Goal: Task Accomplishment & Management: Complete application form

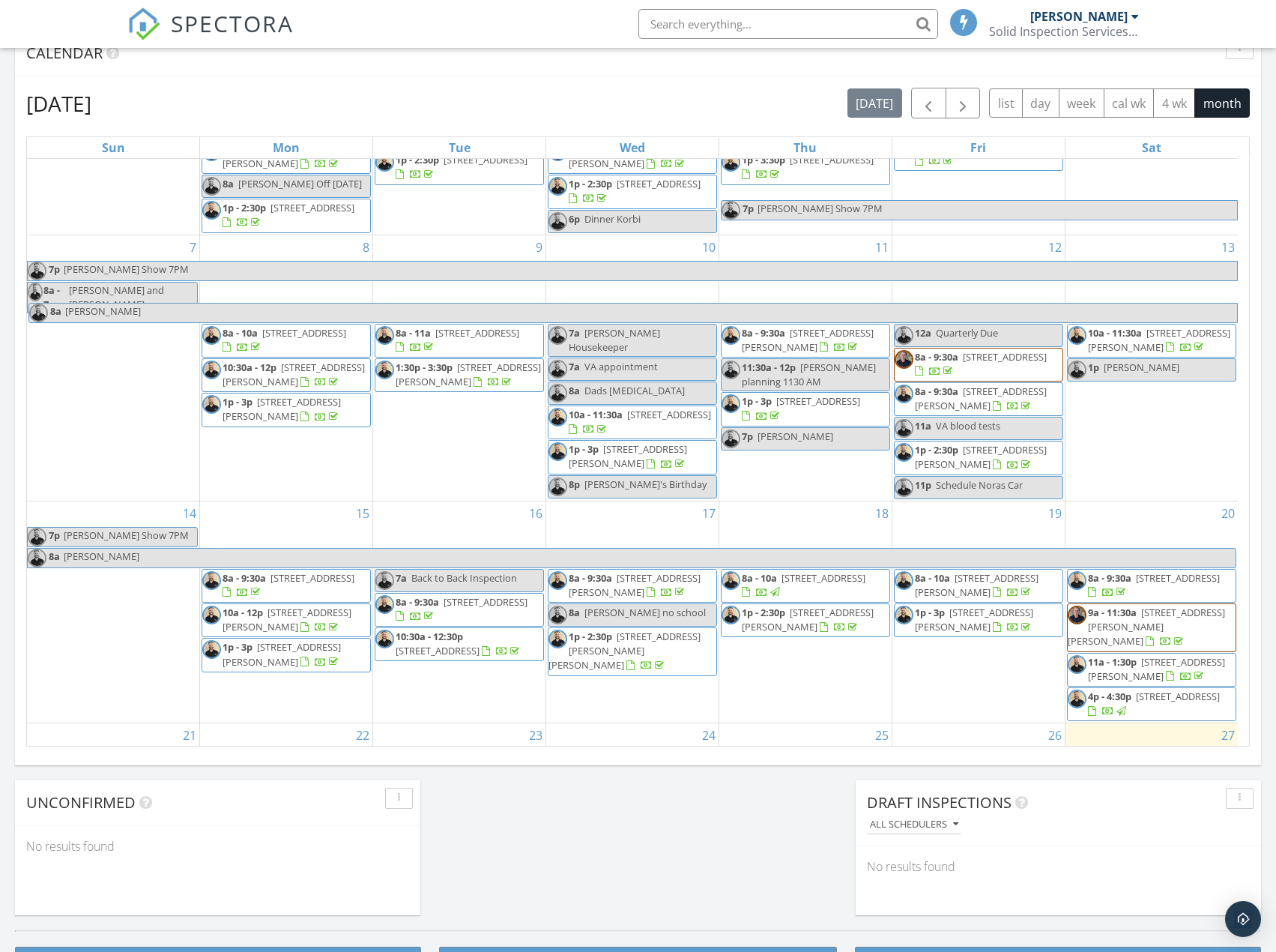
scroll to position [377, 0]
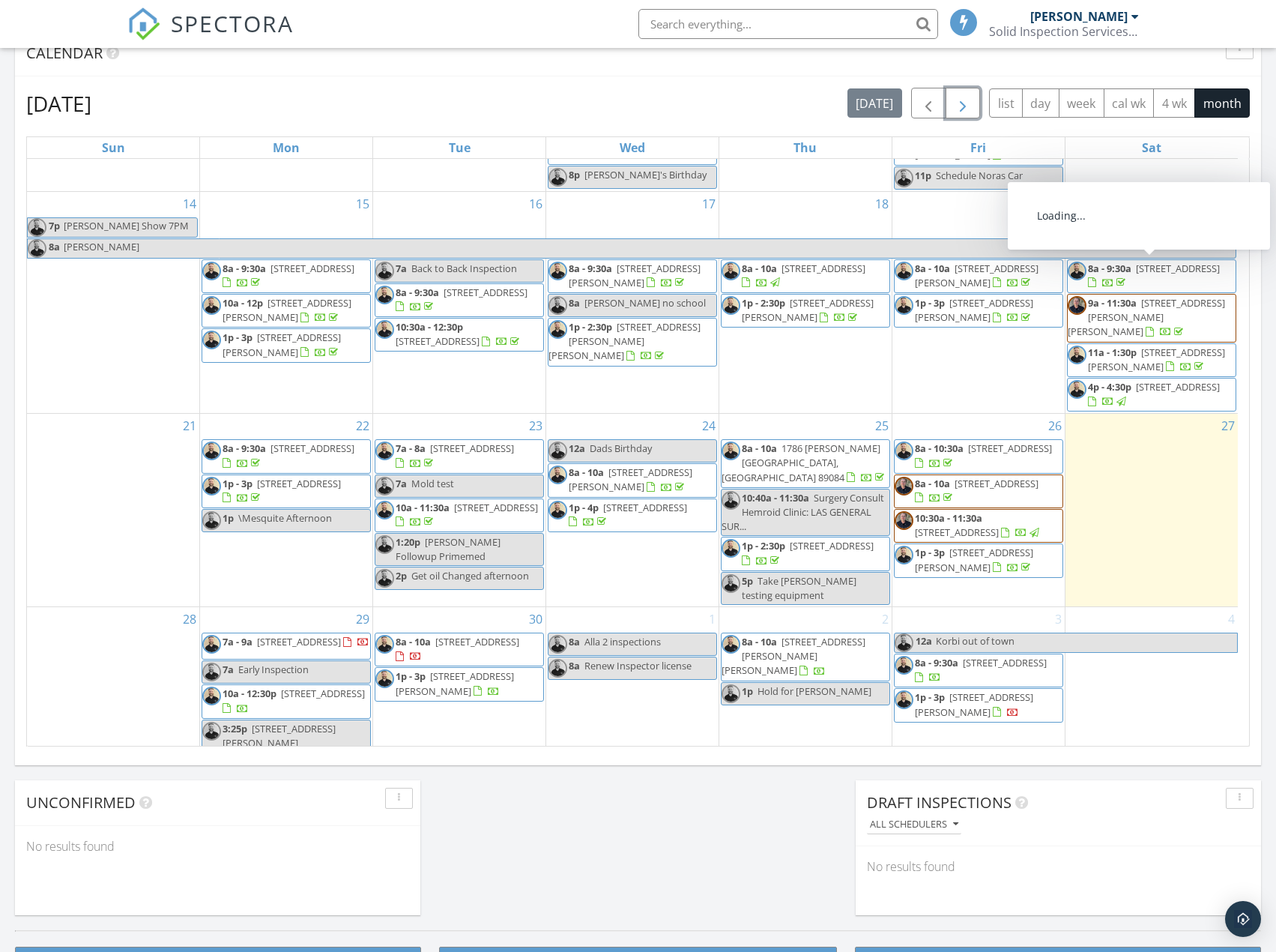
click at [954, 102] on span "button" at bounding box center [962, 102] width 18 height 18
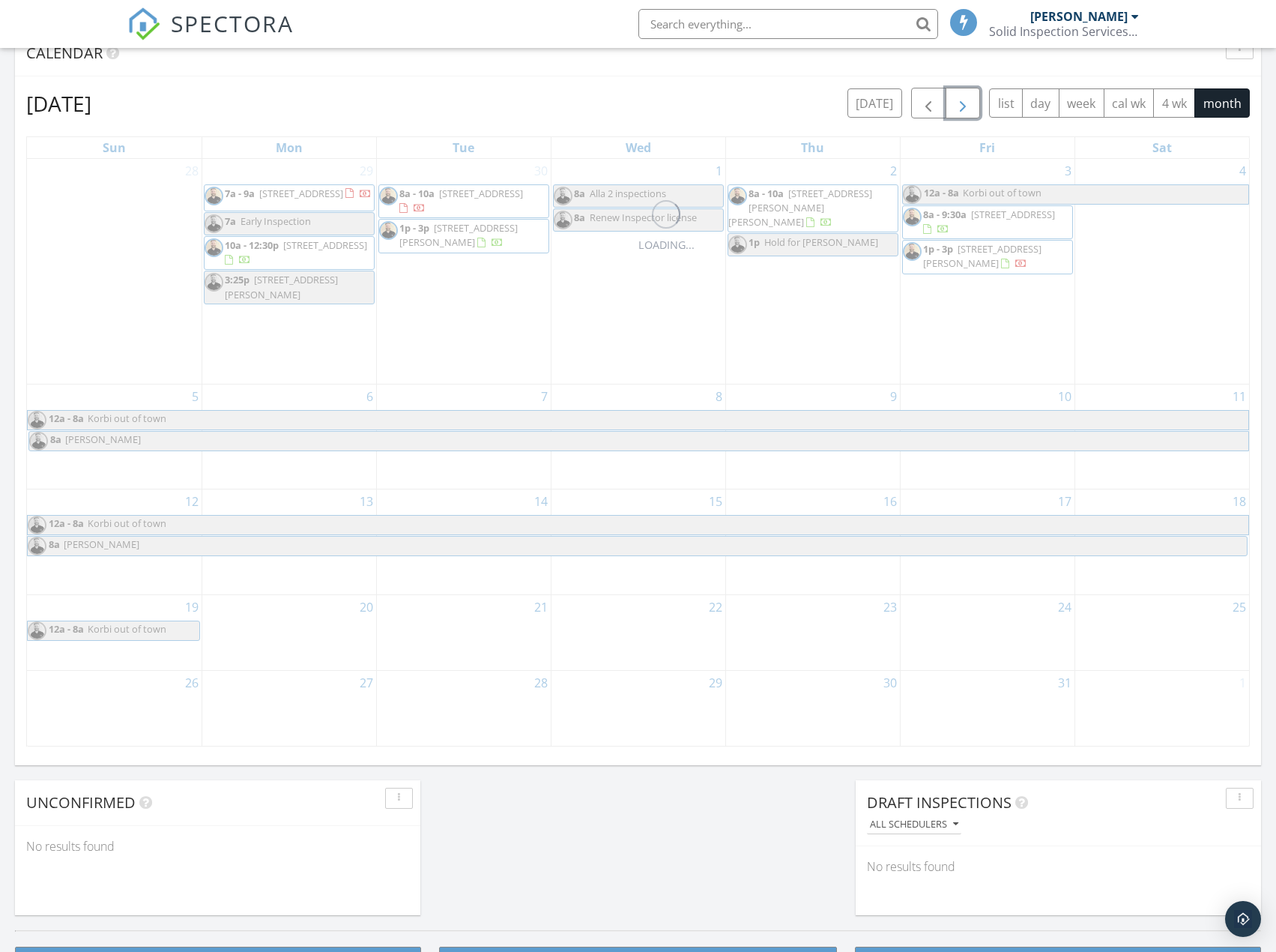
scroll to position [0, 0]
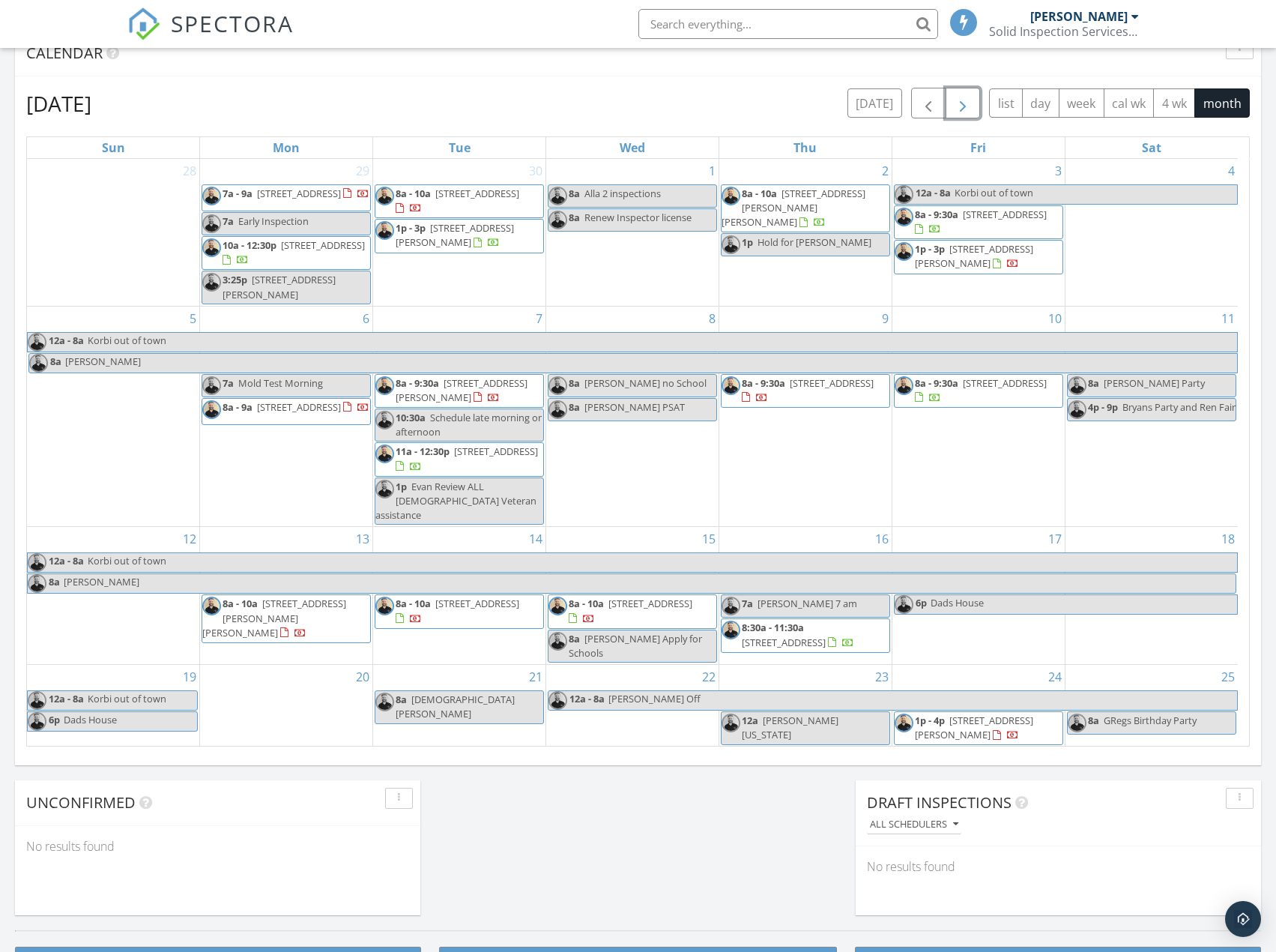
click at [424, 645] on div "14 8a - 10a 10417 Red Dwarf St, Las Vegas 89143" at bounding box center [459, 595] width 172 height 137
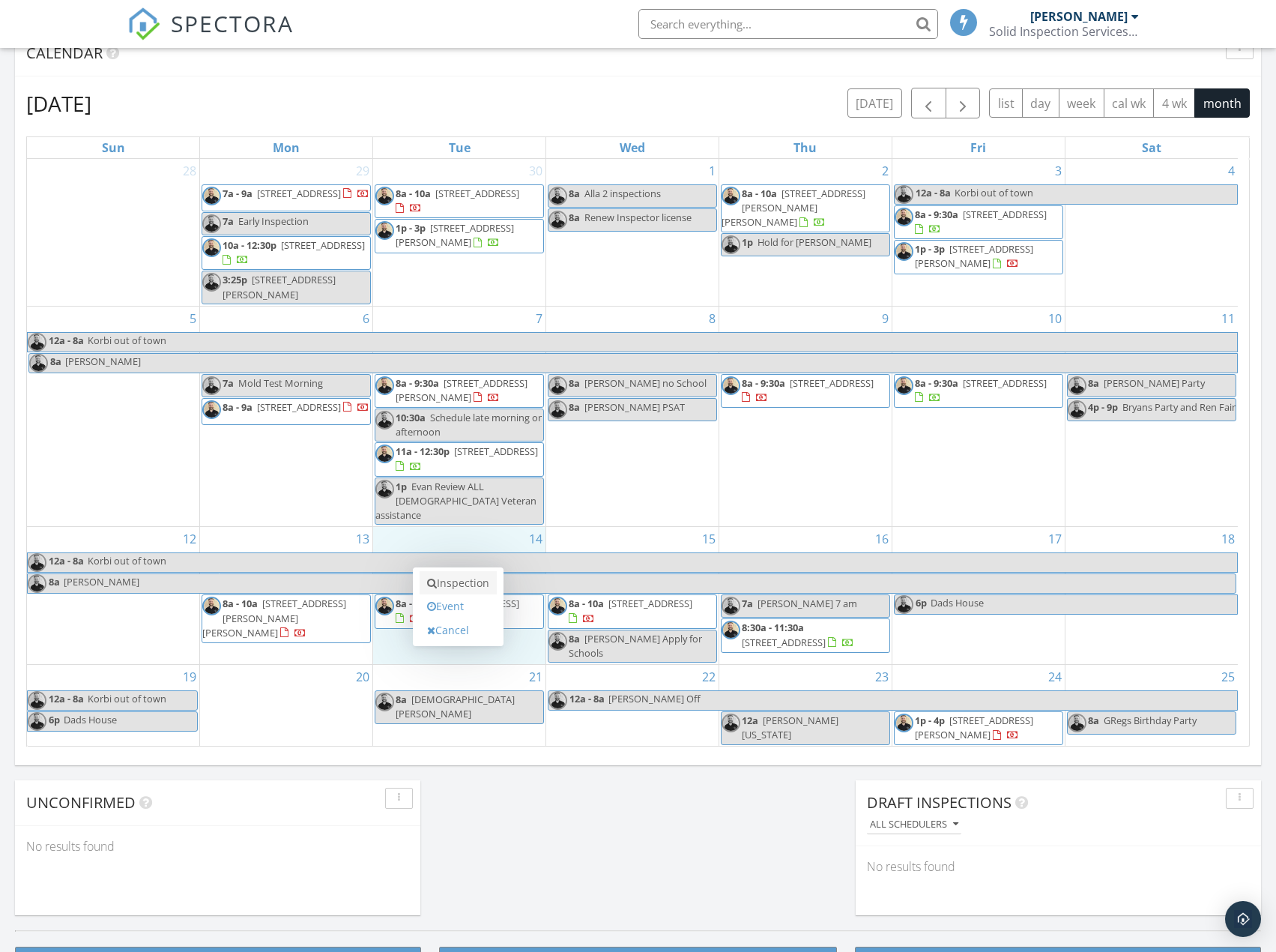
click at [448, 578] on link "Inspection" at bounding box center [458, 583] width 77 height 24
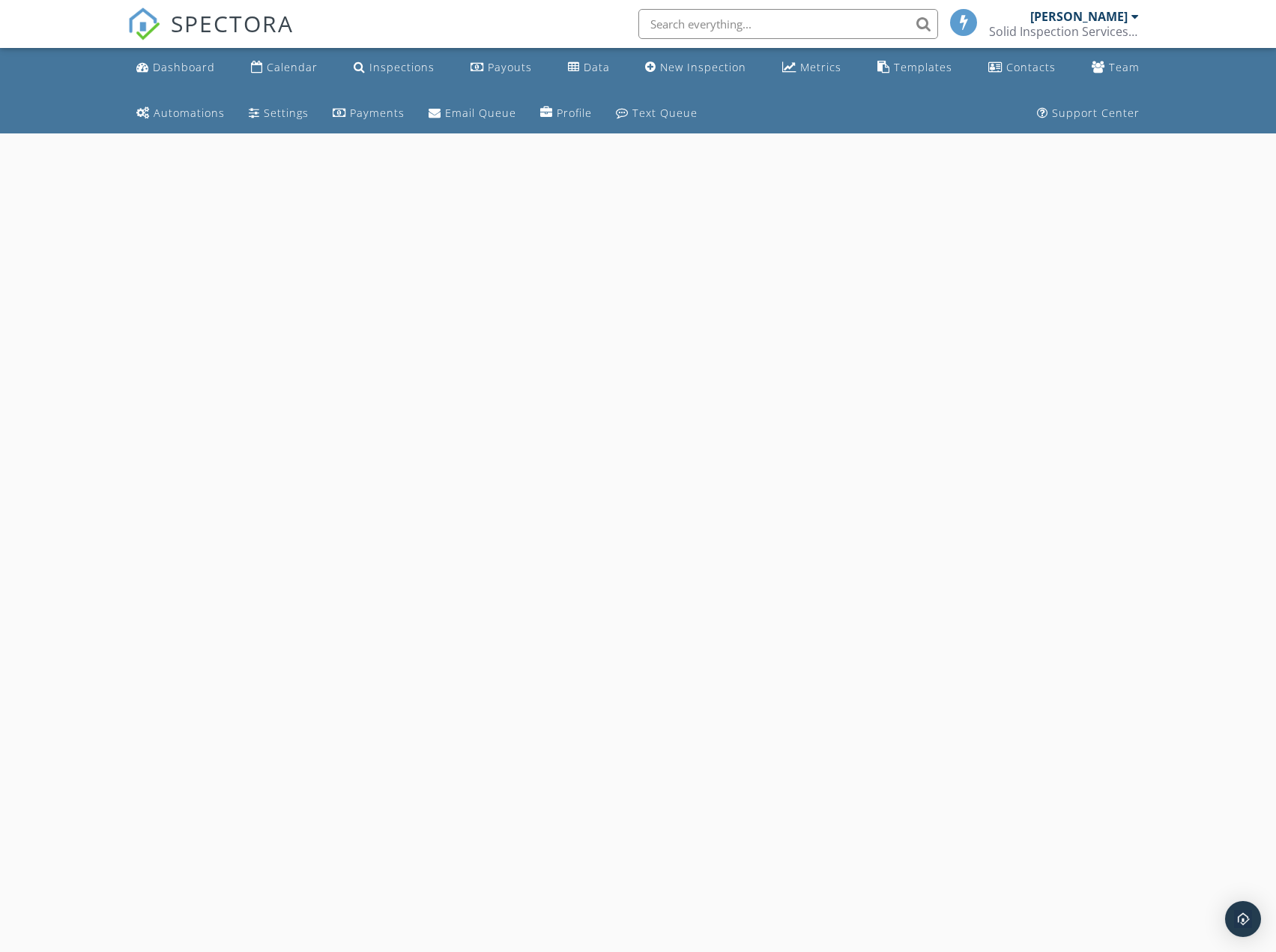
select select "9"
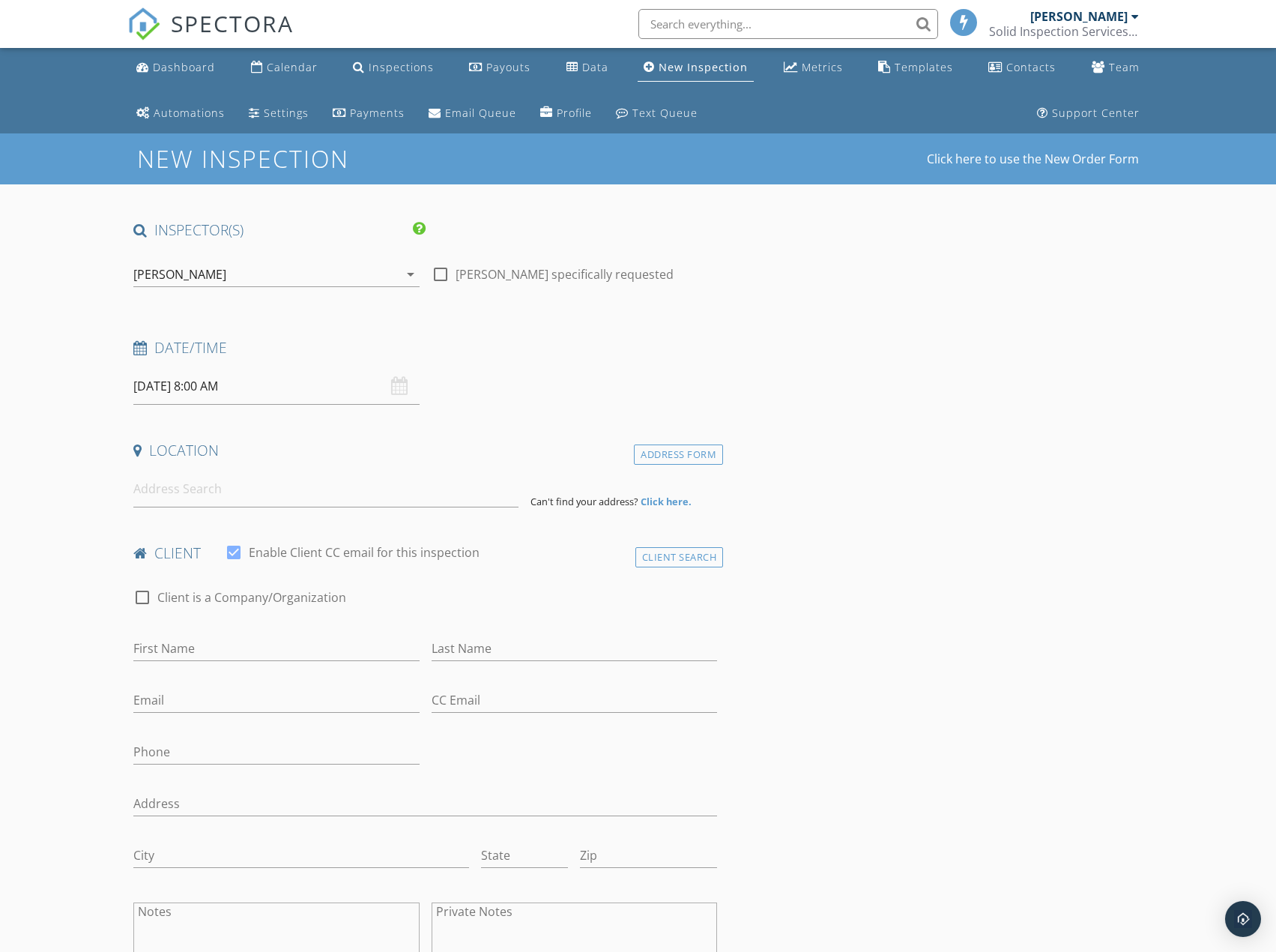
click at [230, 393] on input "10/14/2025 8:00 AM" at bounding box center [276, 386] width 286 height 36
type input "09"
type input "10/14/2025 9:00 AM"
click at [224, 634] on span at bounding box center [220, 634] width 10 height 15
type input "10"
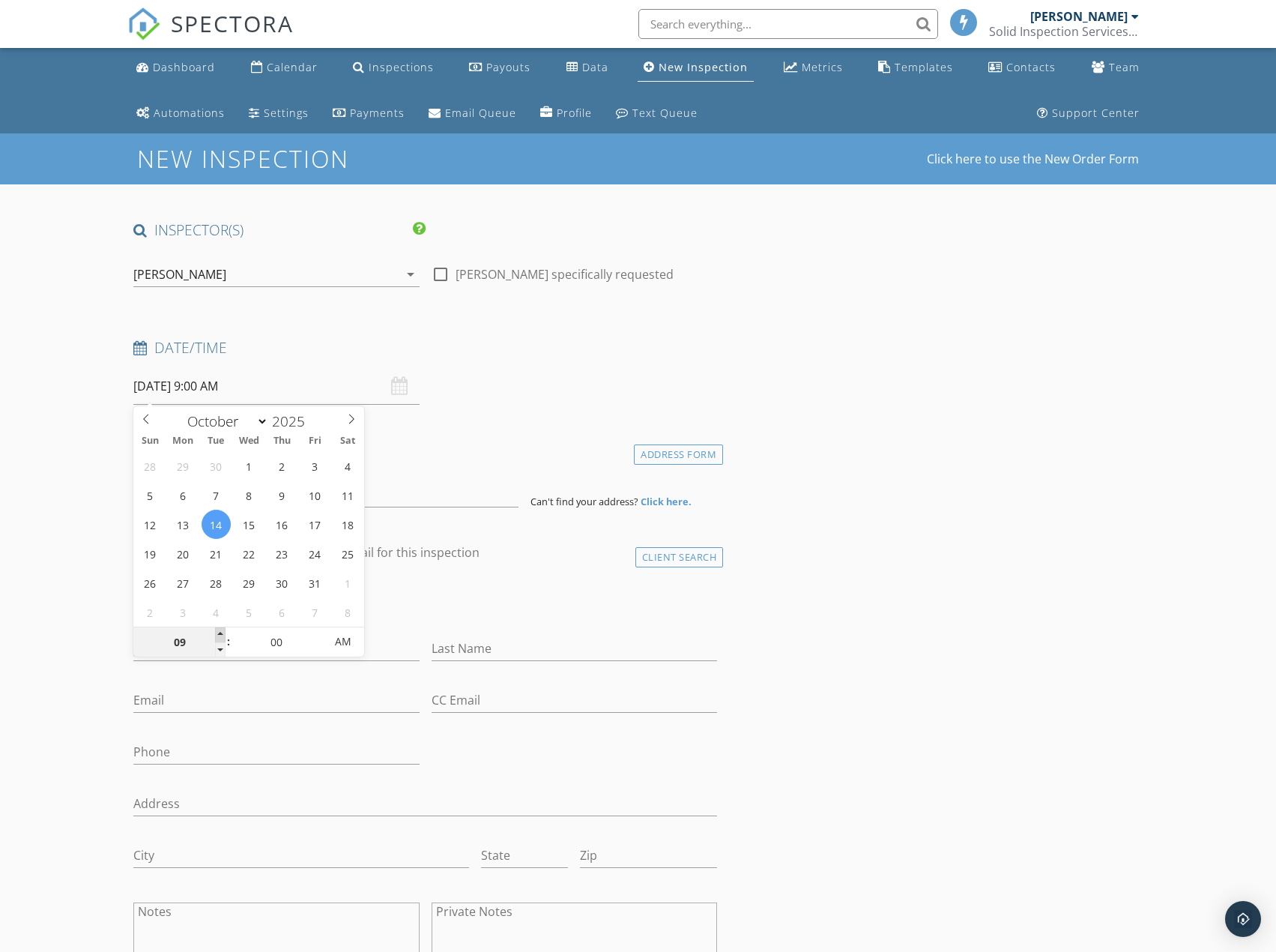
type input "10/14/2025 10:00 AM"
click at [224, 634] on span at bounding box center [220, 634] width 10 height 15
type input "11"
type input "10/14/2025 11:00 AM"
click at [224, 634] on span at bounding box center [220, 634] width 10 height 15
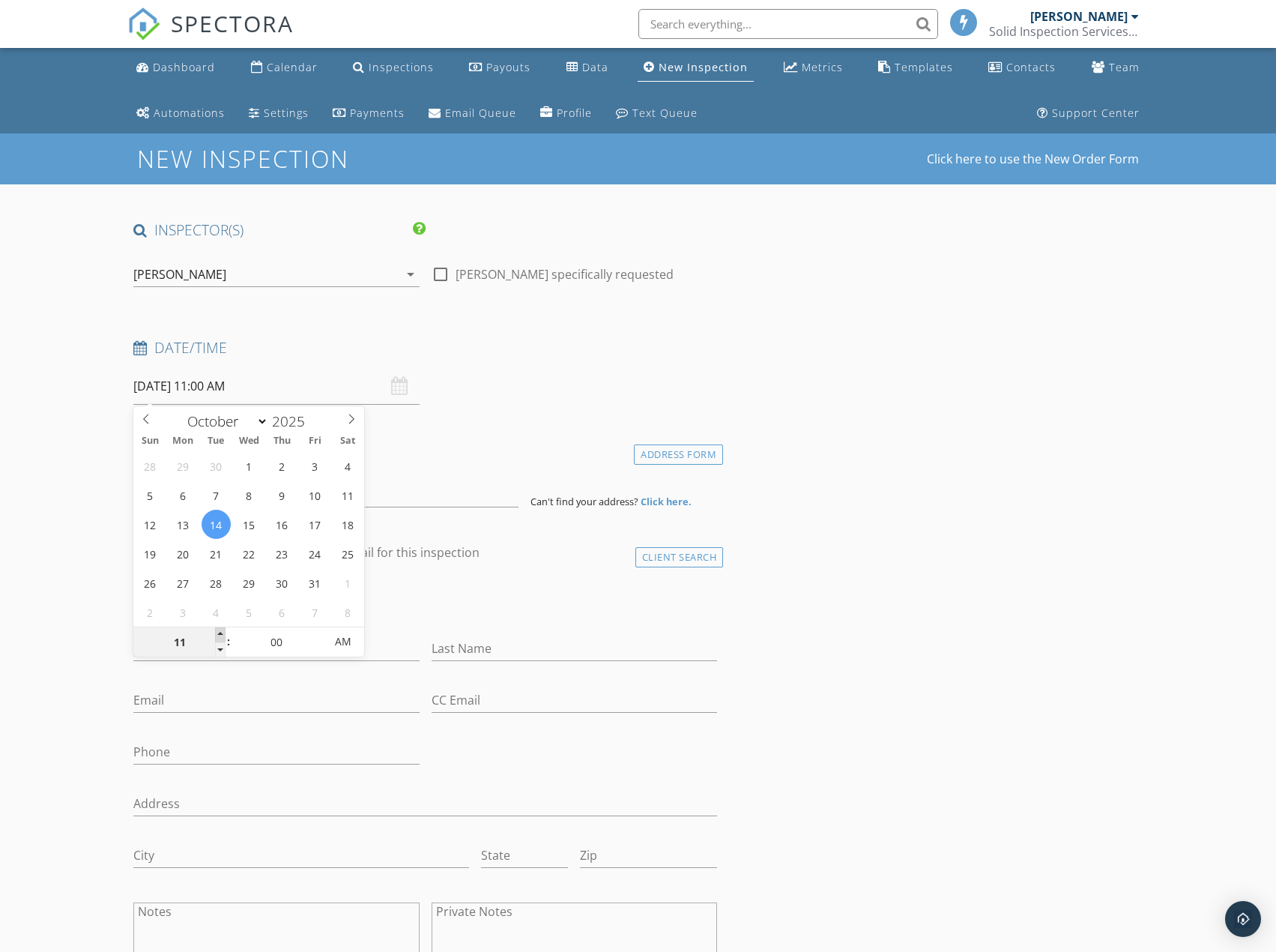
type input "12"
type input "10/14/2025 12:00 PM"
click at [224, 634] on span at bounding box center [220, 634] width 10 height 15
type input "01"
type input "10/14/2025 1:00 PM"
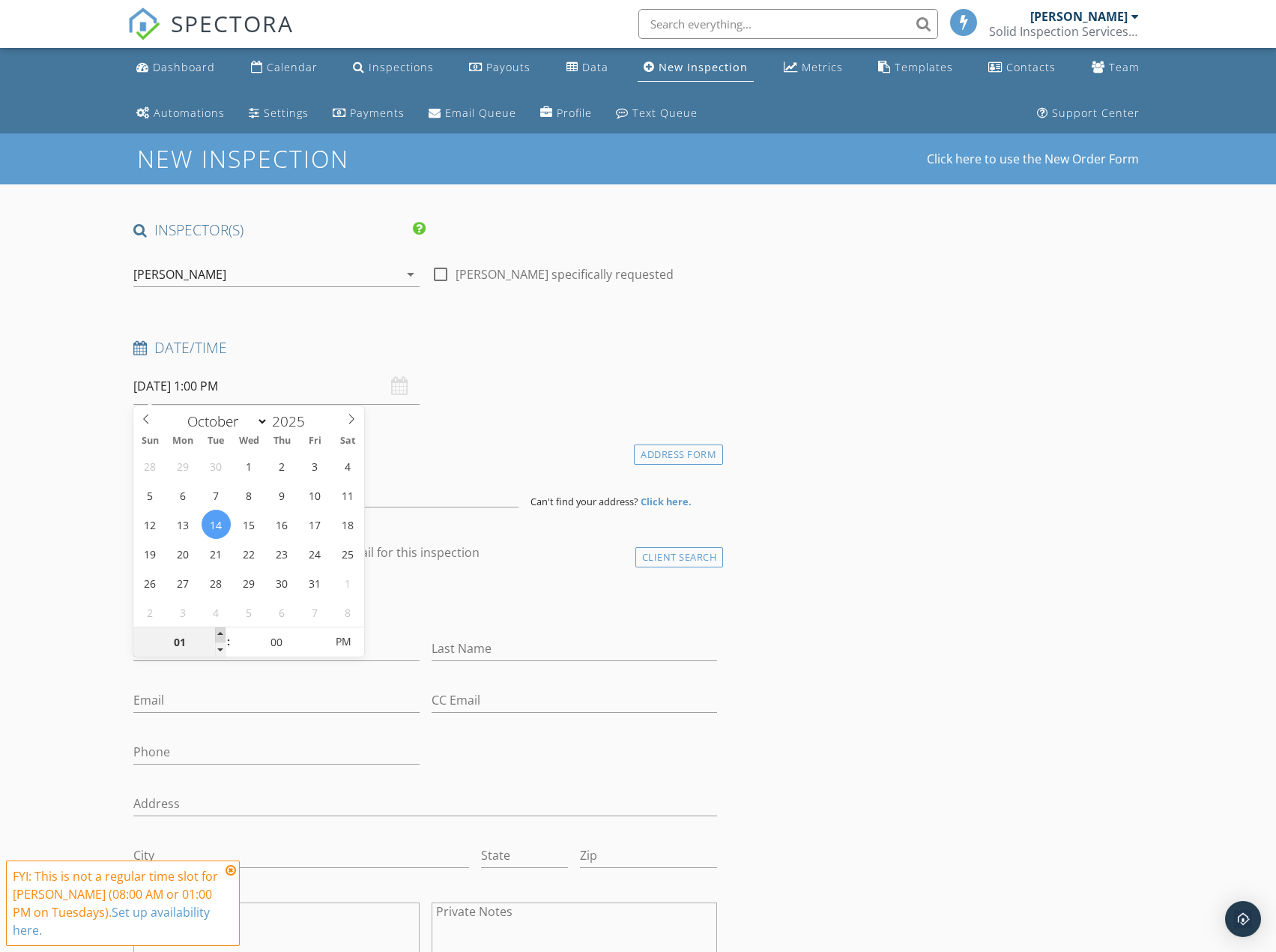
click at [224, 634] on span at bounding box center [220, 634] width 10 height 15
click at [619, 377] on div "Date/Time 10/14/2025 1:00 PM" at bounding box center [426, 372] width 596 height 67
click at [152, 646] on input "First Name" at bounding box center [276, 648] width 286 height 25
paste input "Patrick and Yinson Yam"
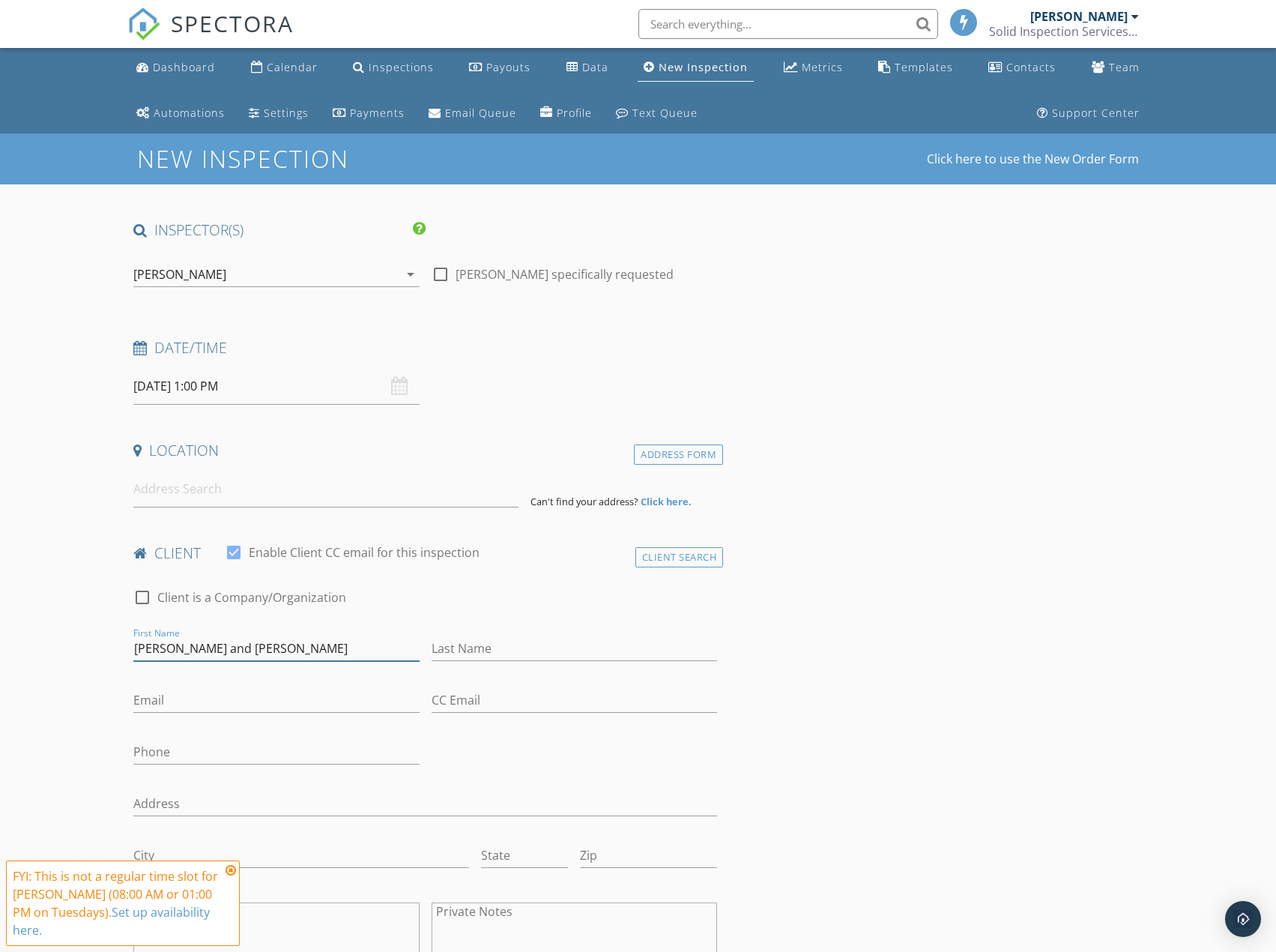
type input "Patrick and Yinson Yam"
click at [147, 755] on input "Phone" at bounding box center [276, 752] width 286 height 25
paste input "515-708-1839"
type input "515-708-1839"
click at [158, 701] on input "Email" at bounding box center [276, 700] width 286 height 25
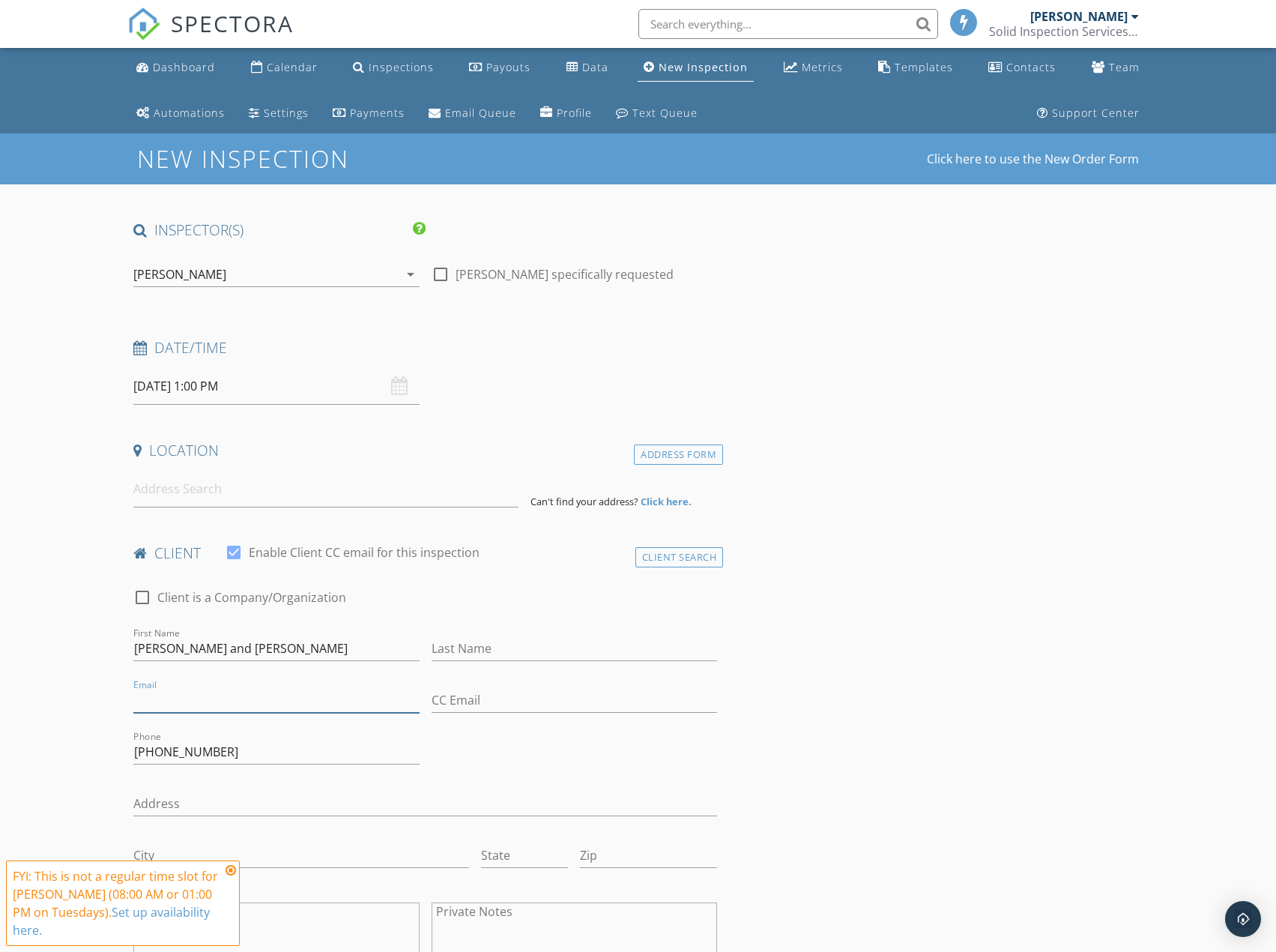
paste input "openmail4@yahoo.com"
type input "openmail4@yahoo.com"
click at [166, 495] on input at bounding box center [326, 488] width 386 height 36
paste input "289 Talon Heights Street, Summerlin West, Las Vegas, Nevada 89138"
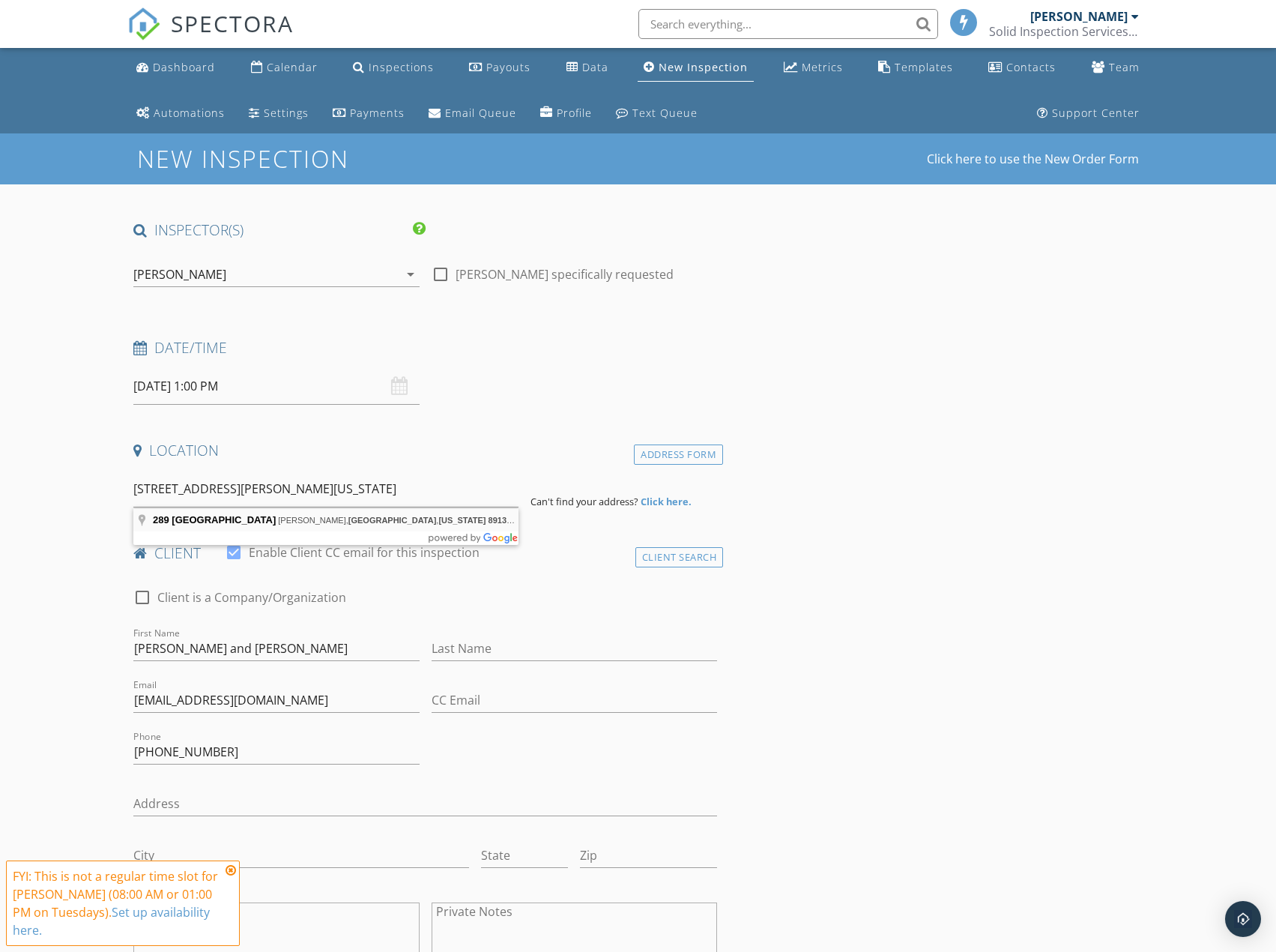
type input "289 Talon Heights Street, Summerlin, Las Vegas, Nevada 89138, USA"
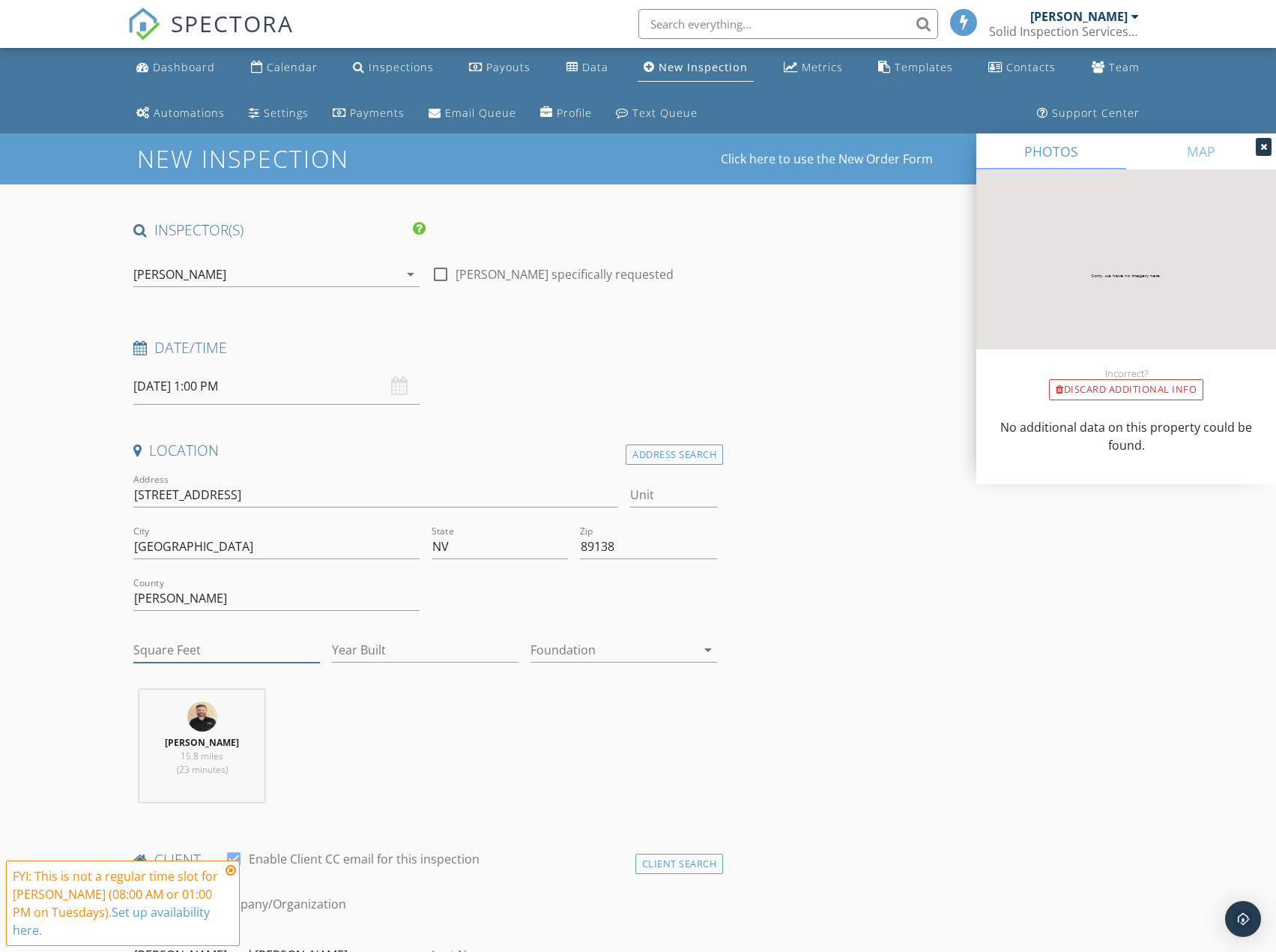
click at [180, 658] on input "Square Feet" at bounding box center [226, 650] width 186 height 25
type input "4000"
click at [428, 656] on input "Year Built" at bounding box center [425, 650] width 186 height 25
type input "2025"
click at [555, 643] on div at bounding box center [614, 650] width 166 height 24
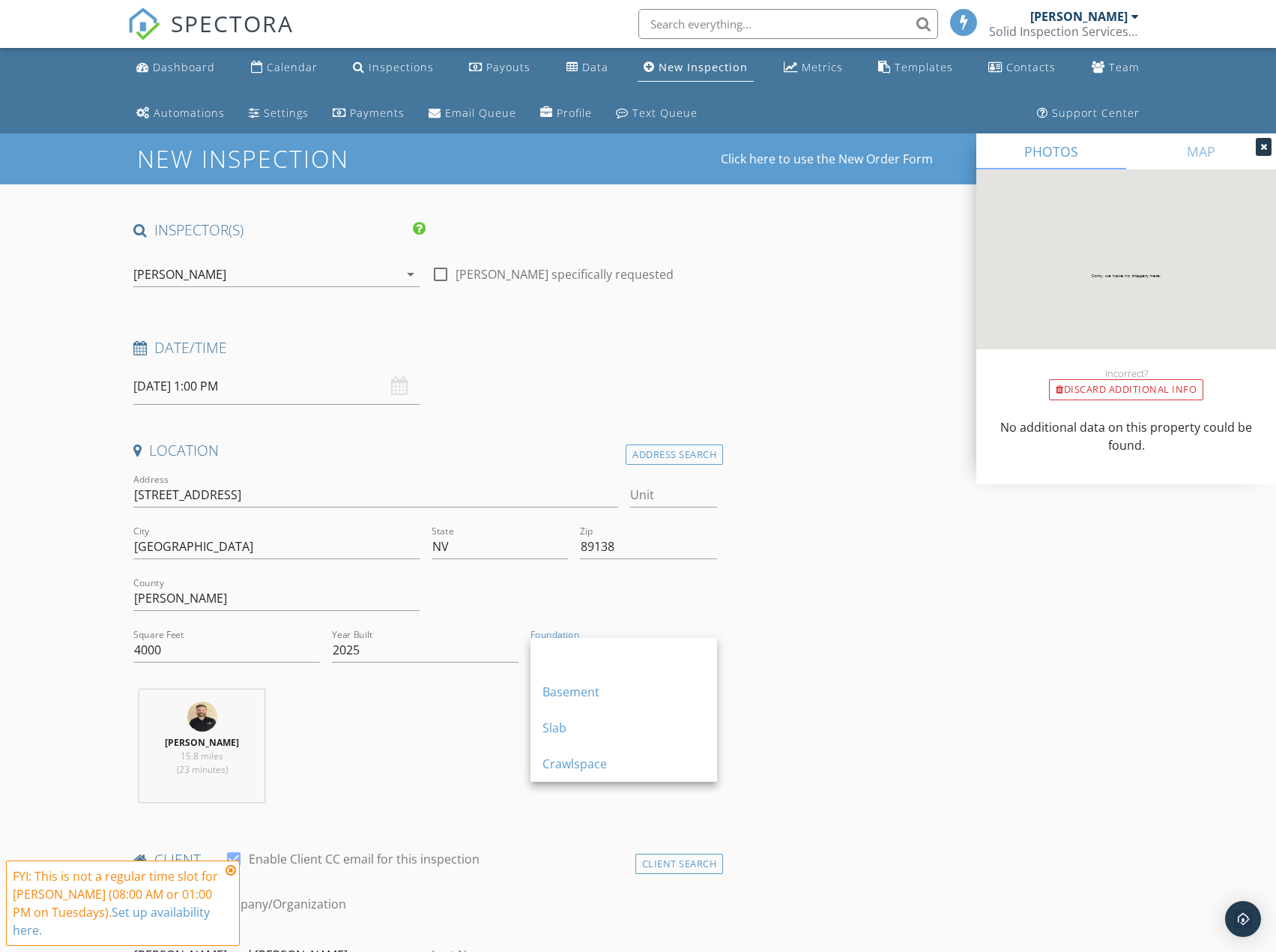
click at [572, 719] on div "Slab" at bounding box center [624, 728] width 163 height 36
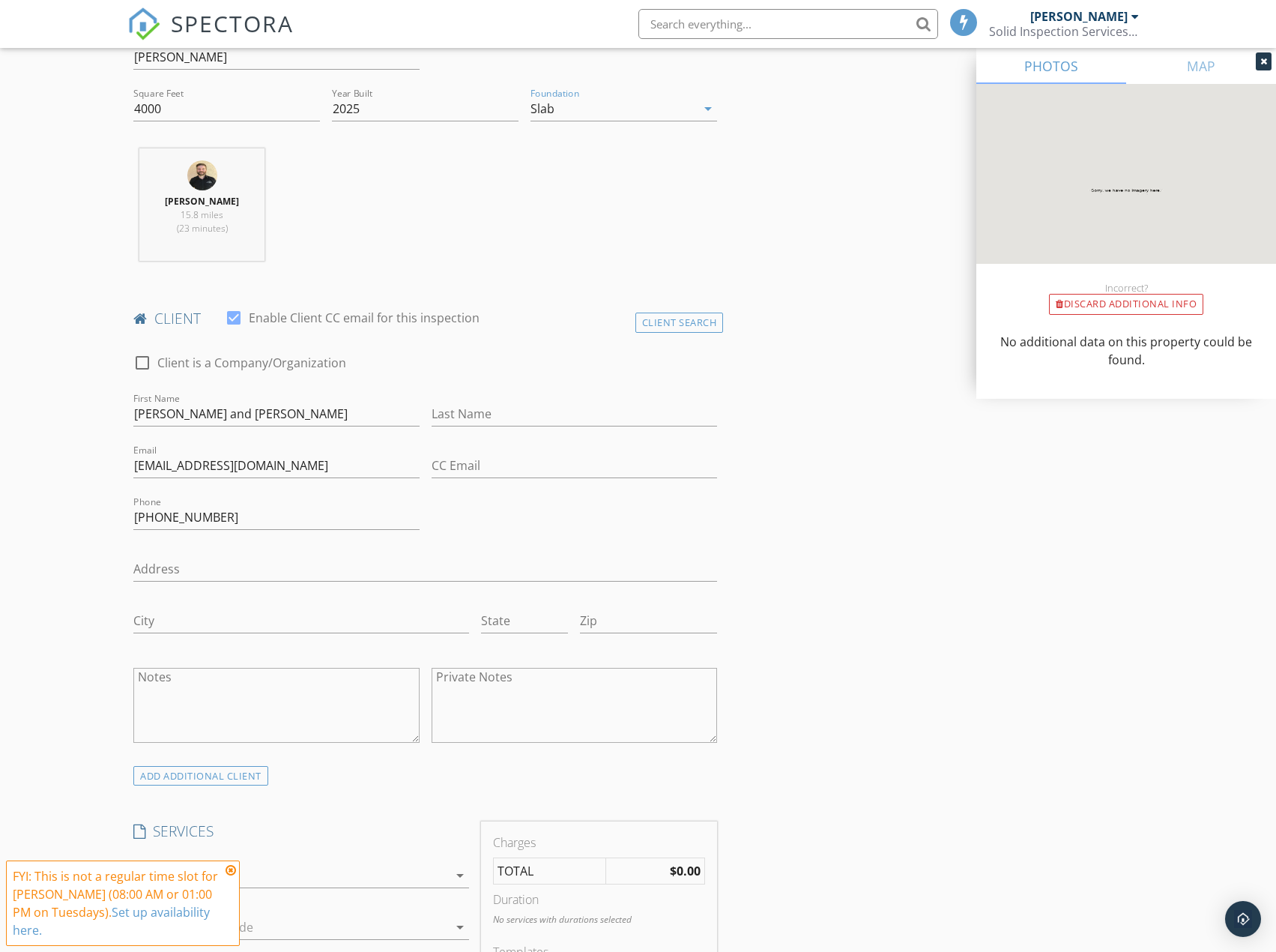
scroll to position [674, 0]
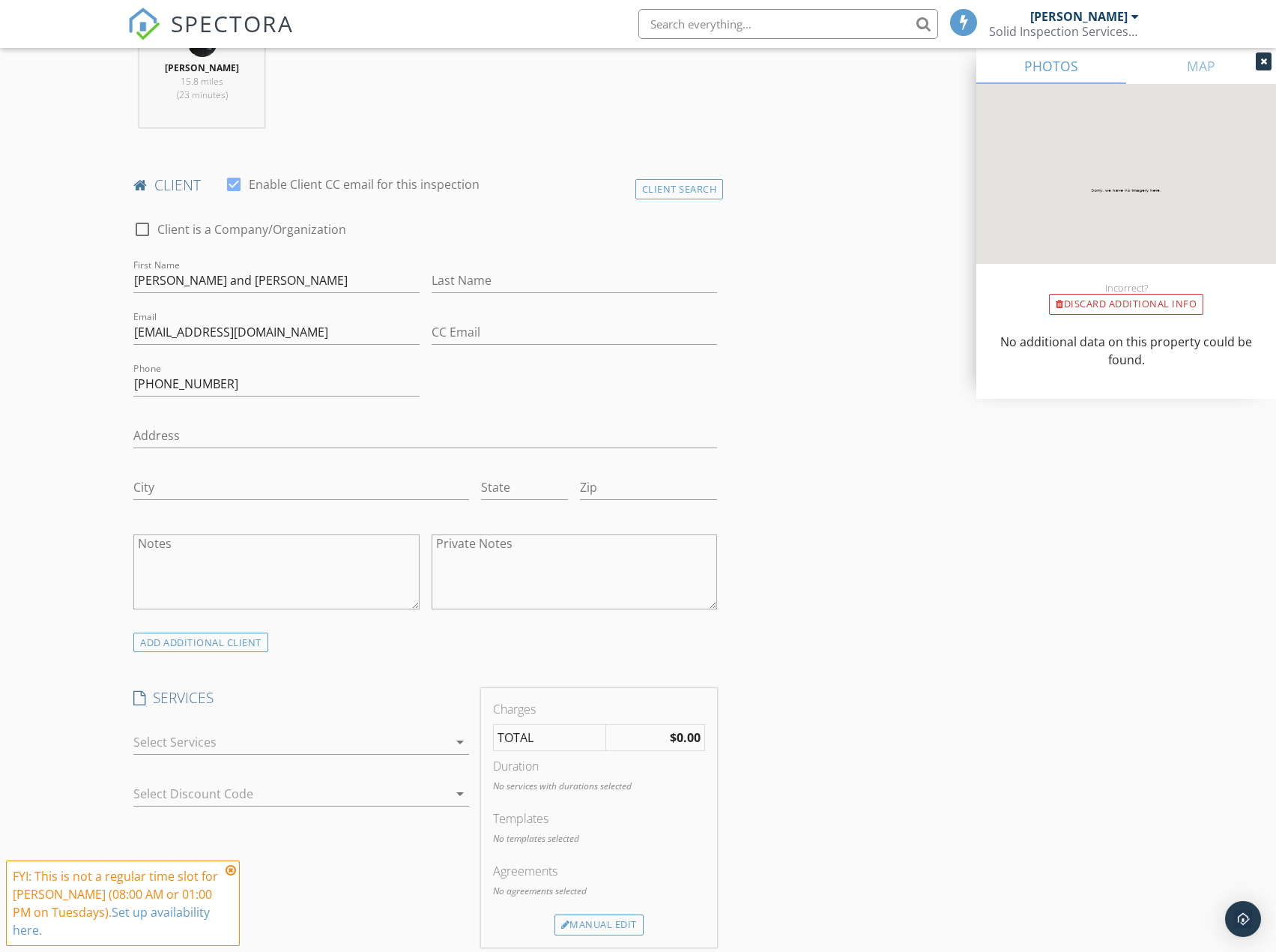
click at [424, 741] on div at bounding box center [291, 742] width 315 height 24
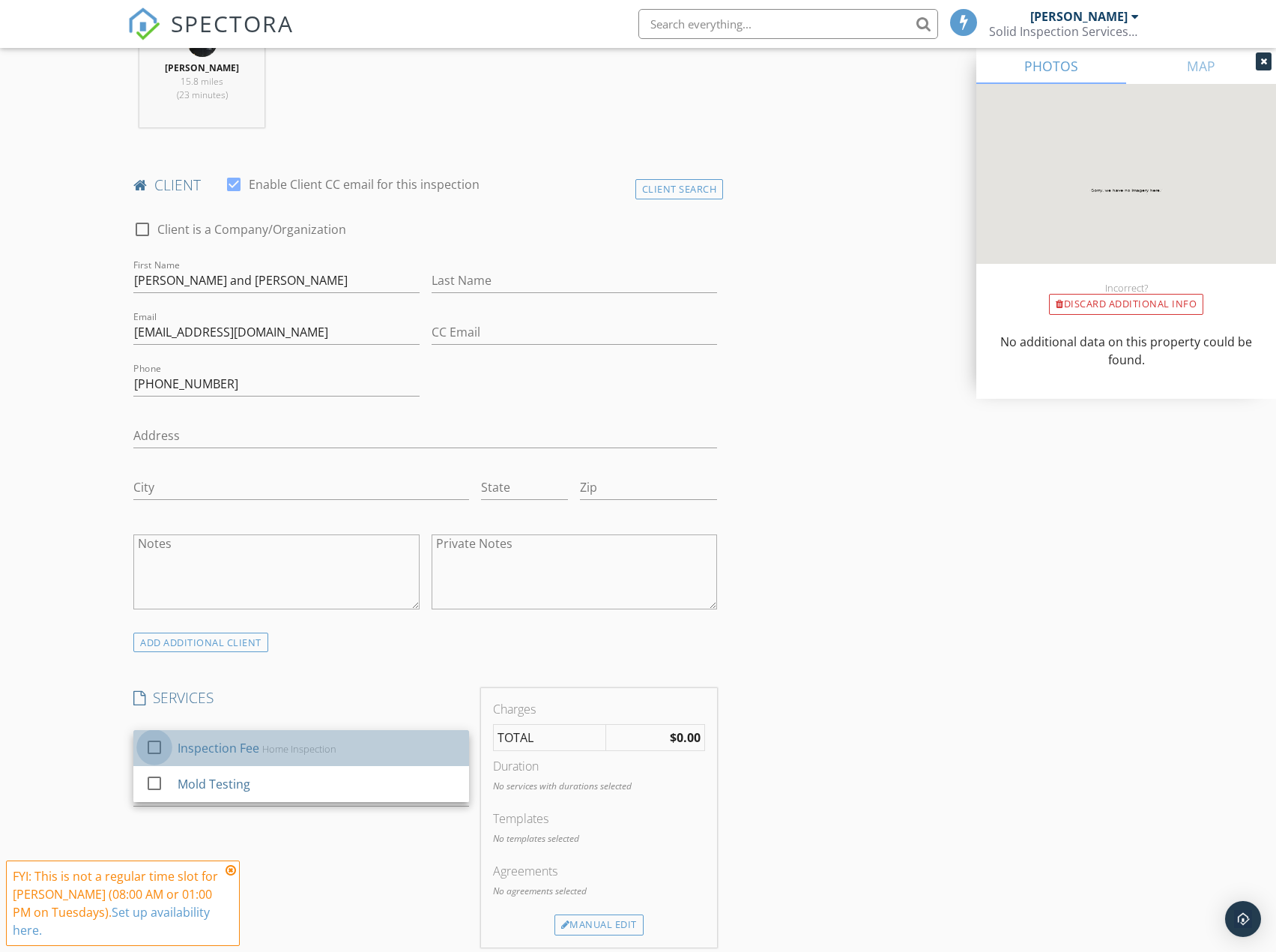
click at [156, 748] on div at bounding box center [154, 746] width 25 height 25
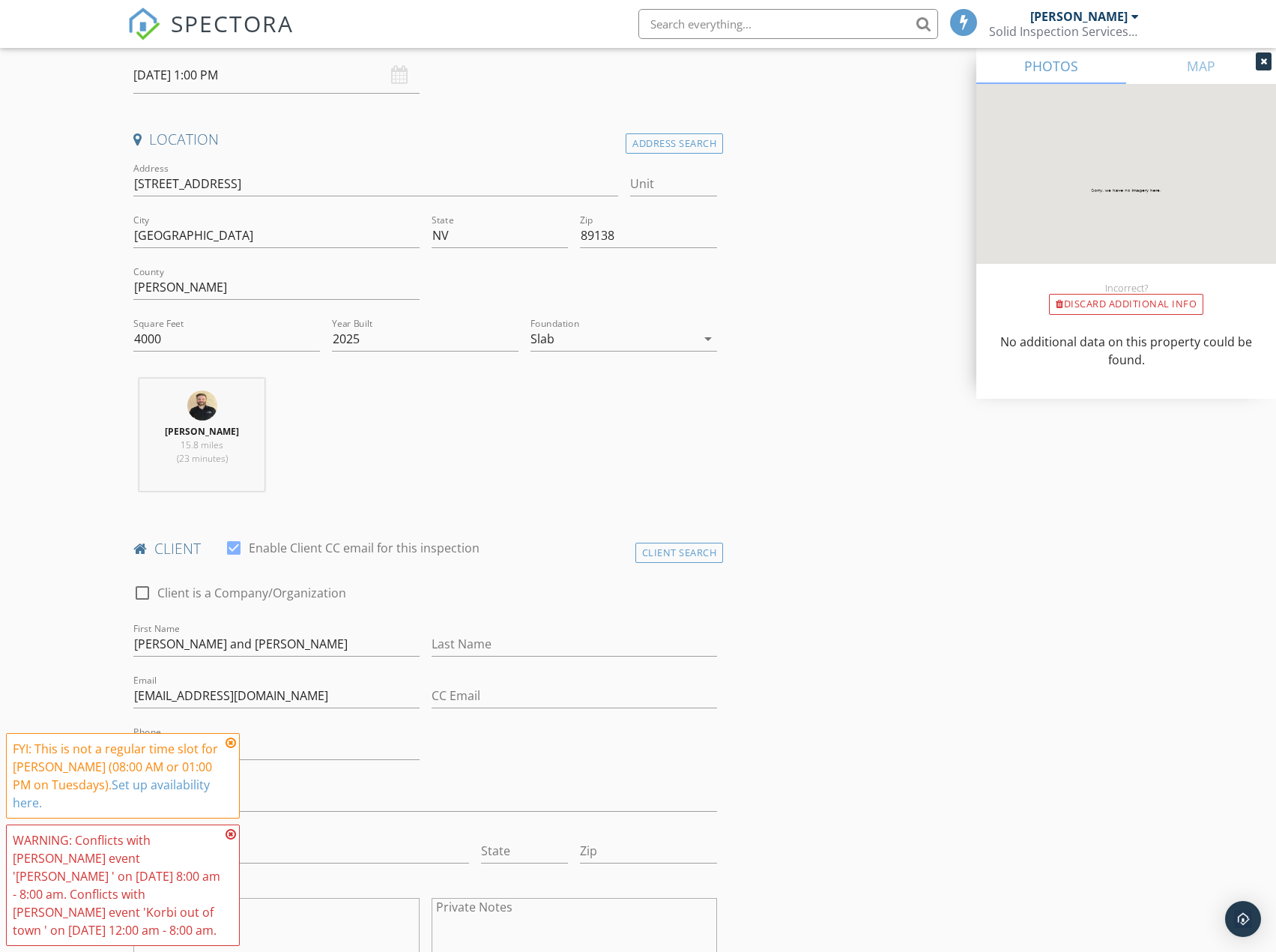
scroll to position [224, 0]
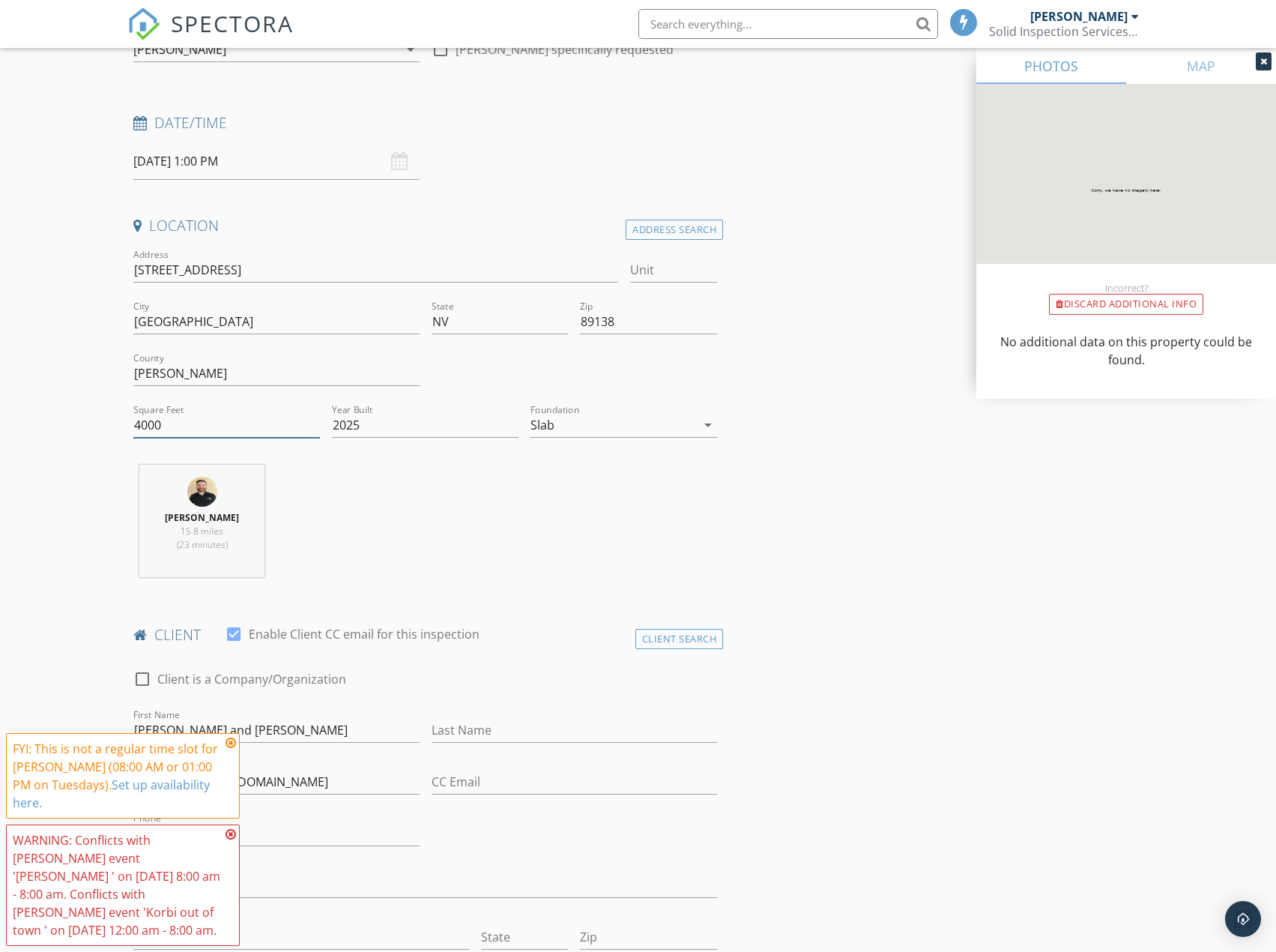
click at [183, 415] on input "4000" at bounding box center [226, 425] width 186 height 25
type input "4001"
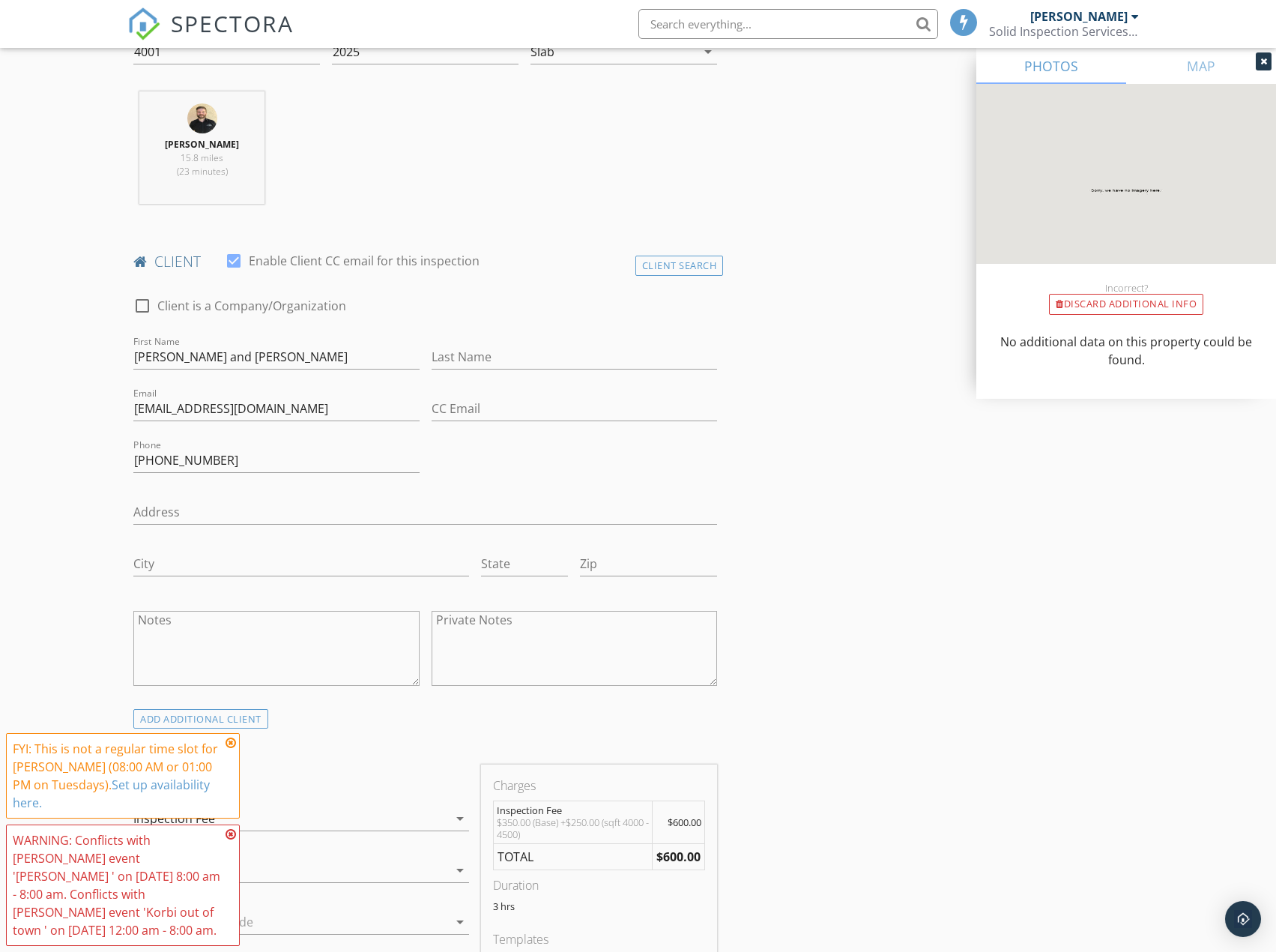
scroll to position [600, 0]
click at [447, 713] on div "ADD ADDITIONAL client" at bounding box center [426, 717] width 596 height 20
click at [229, 742] on icon at bounding box center [230, 742] width 10 height 12
click at [229, 830] on icon at bounding box center [230, 834] width 10 height 12
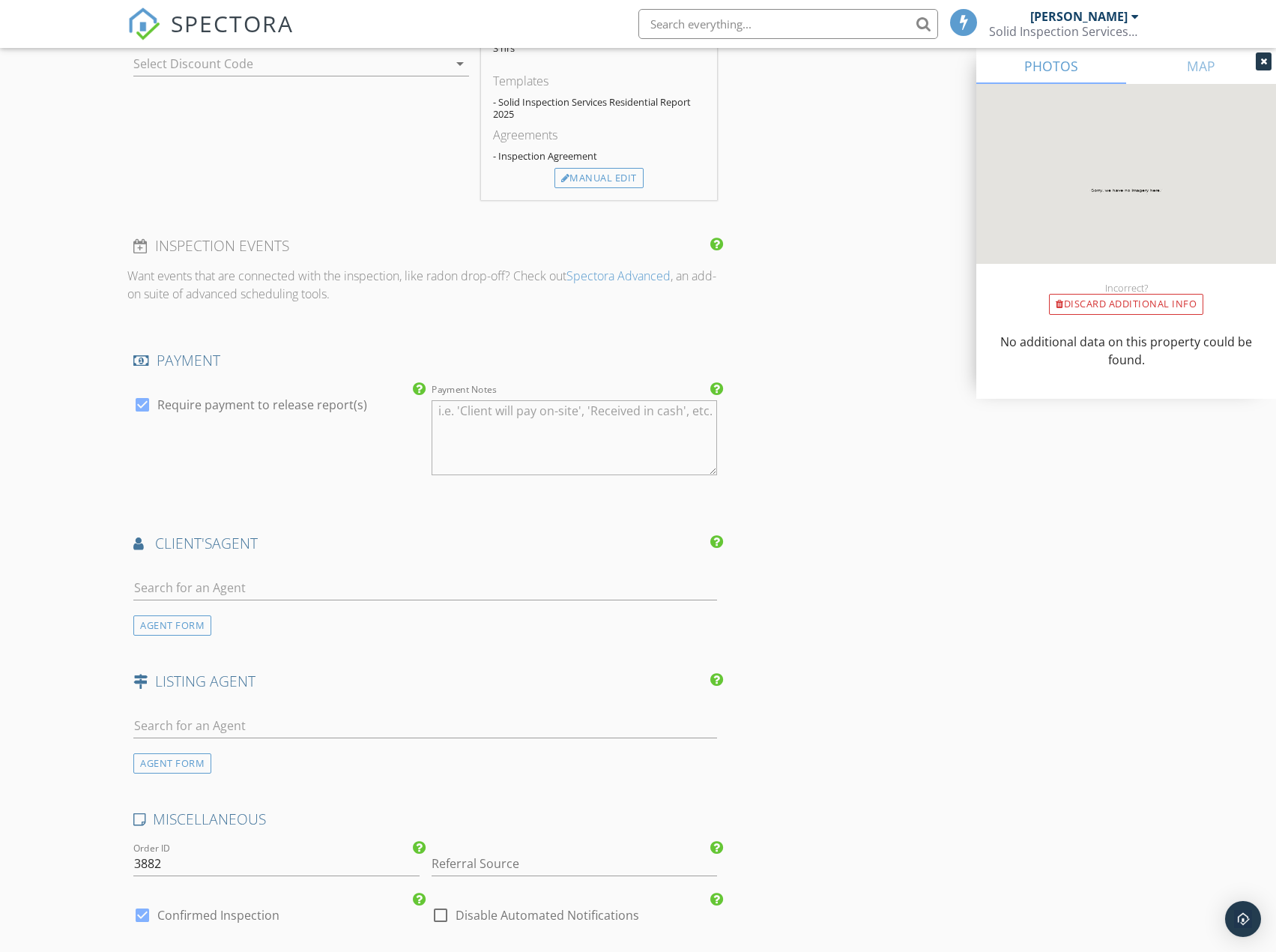
scroll to position [1499, 0]
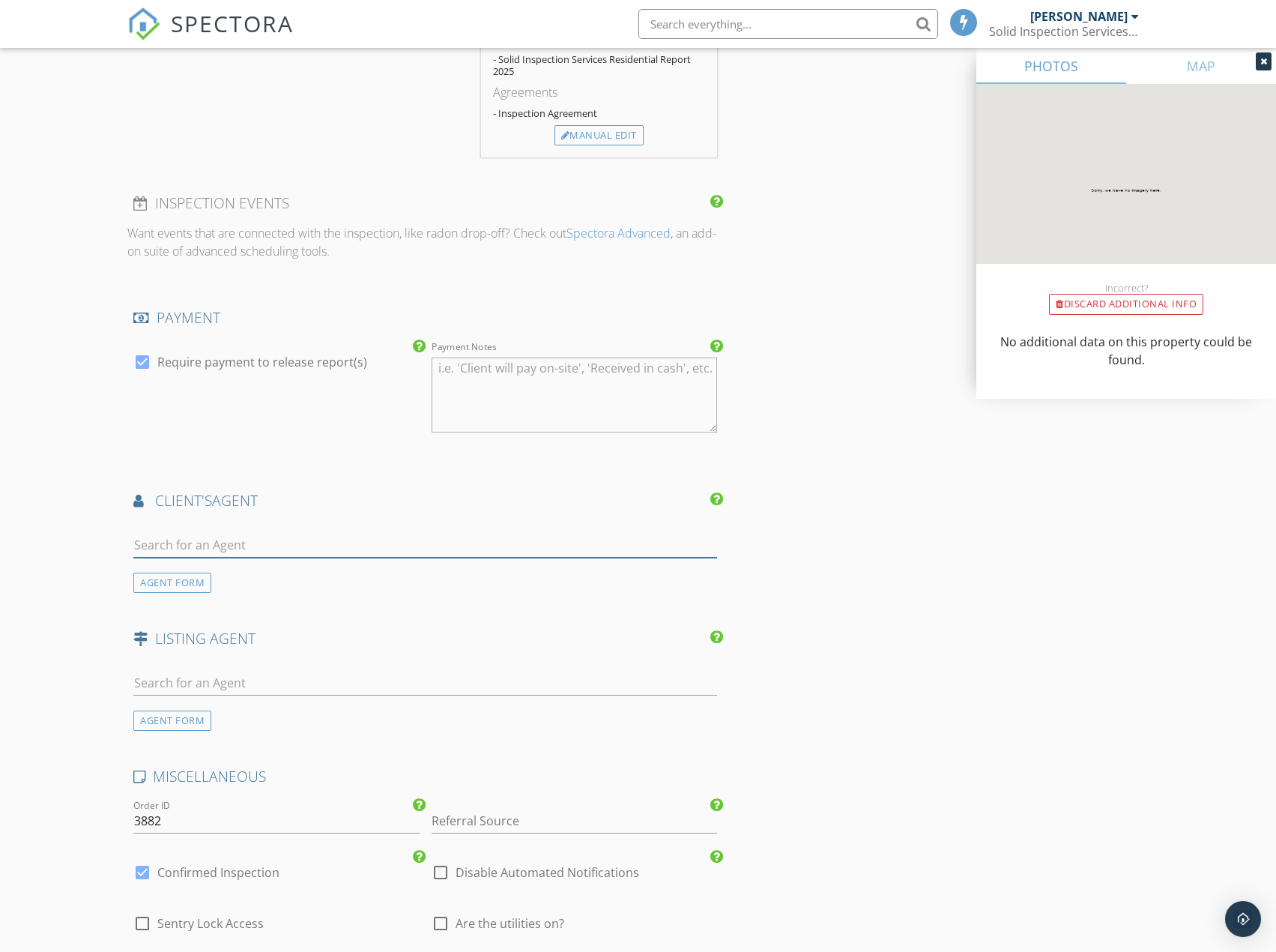
click at [154, 543] on input "text" at bounding box center [425, 545] width 584 height 25
click at [178, 537] on input "text" at bounding box center [425, 545] width 584 height 25
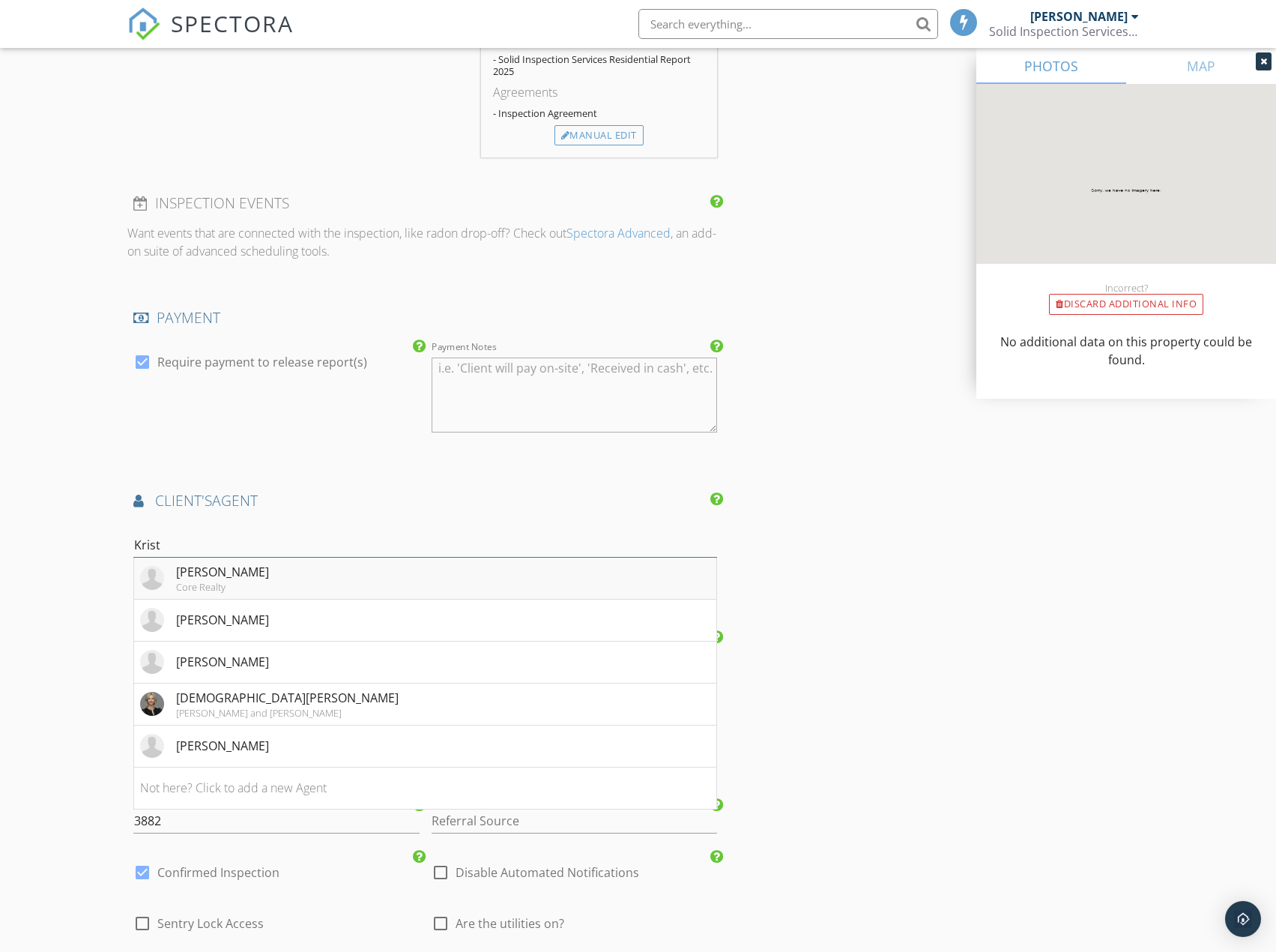
type input "Kristen Thomas"
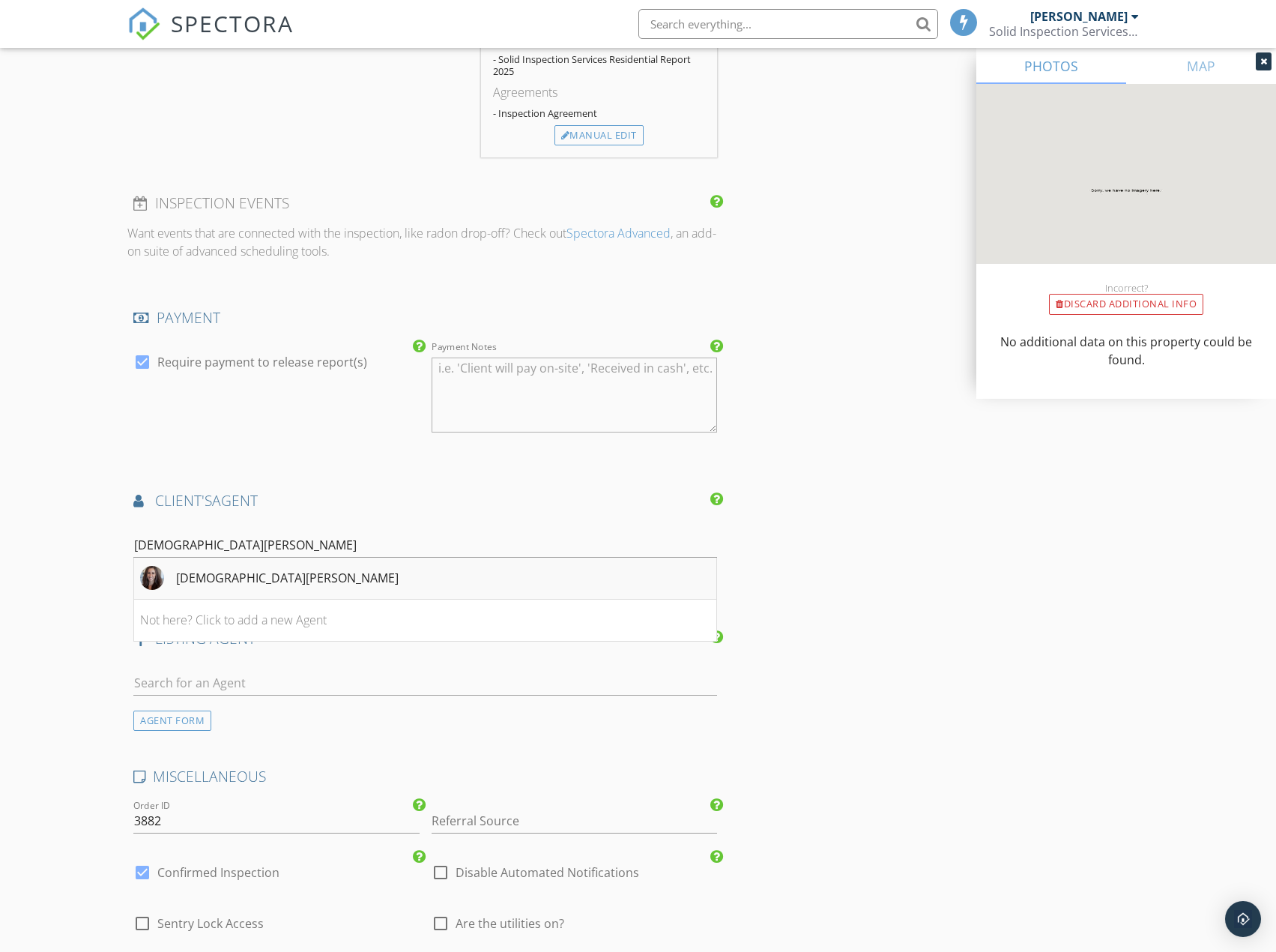
click at [240, 574] on div "Kristen Thomas" at bounding box center [287, 578] width 223 height 18
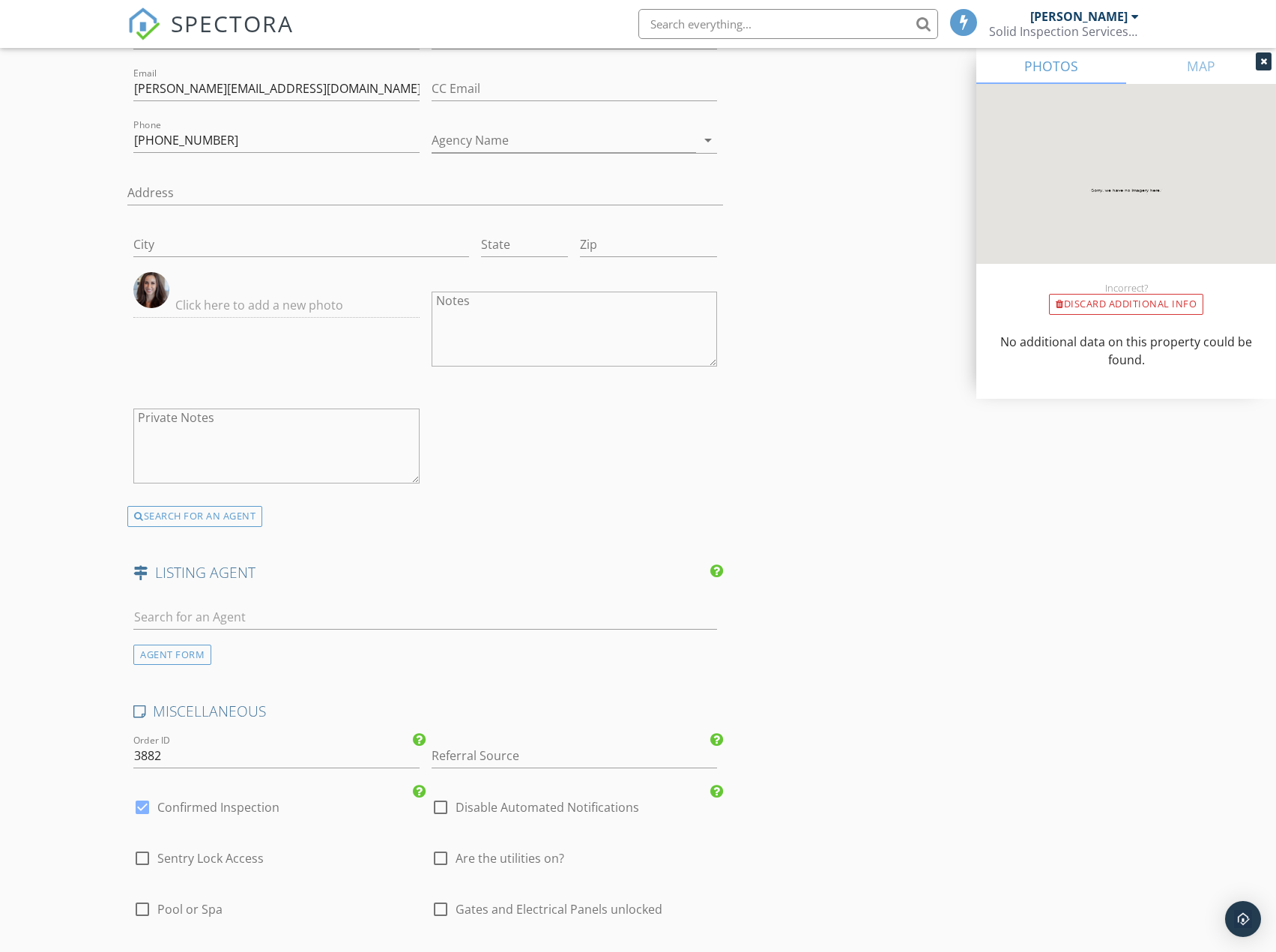
scroll to position [2099, 0]
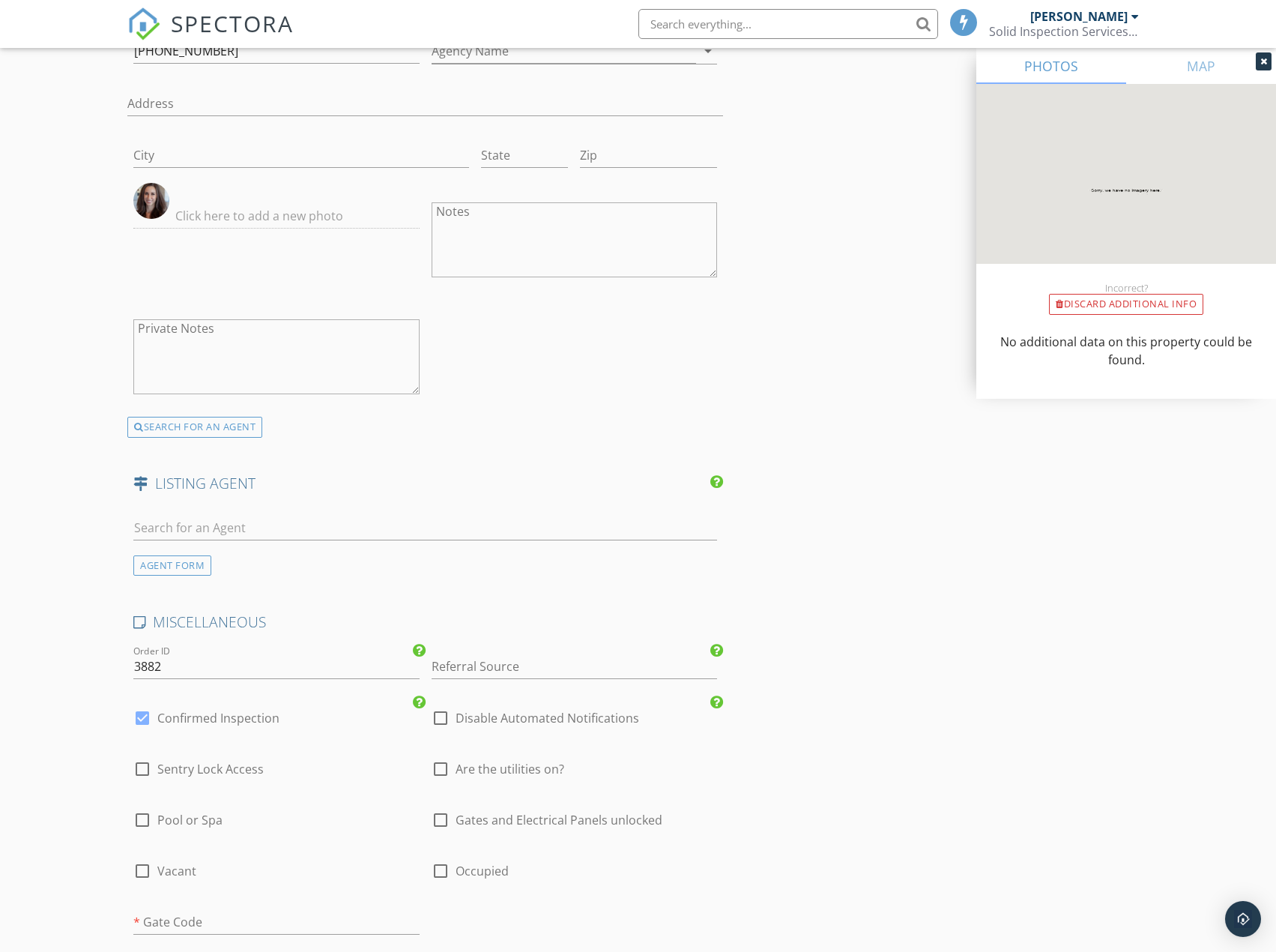
click at [438, 768] on div at bounding box center [440, 768] width 25 height 25
checkbox input "true"
click at [444, 823] on div at bounding box center [440, 820] width 25 height 25
checkbox input "true"
click at [156, 863] on div "check_box_outline_blank Vacant" at bounding box center [165, 870] width 63 height 18
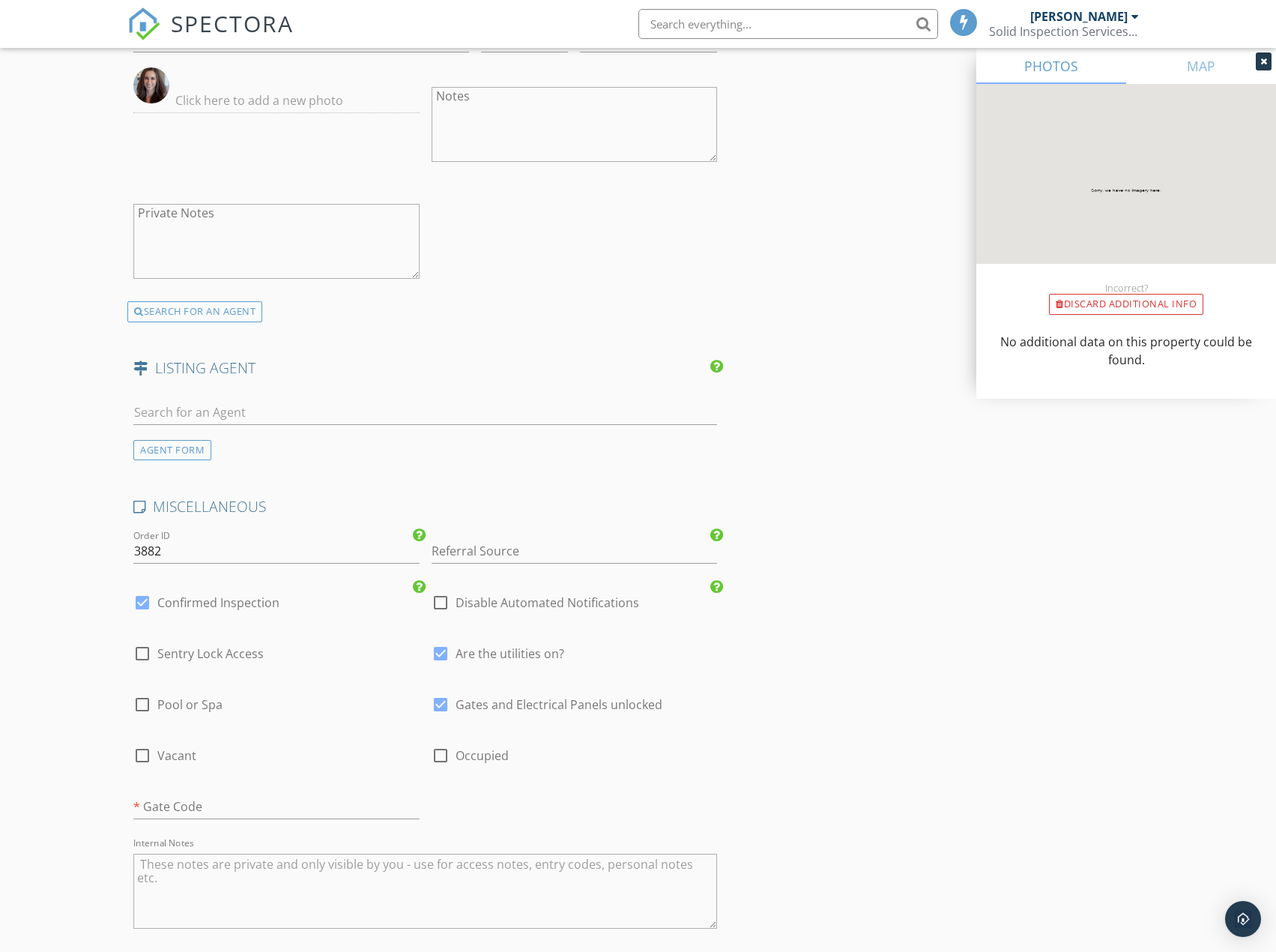
scroll to position [2249, 0]
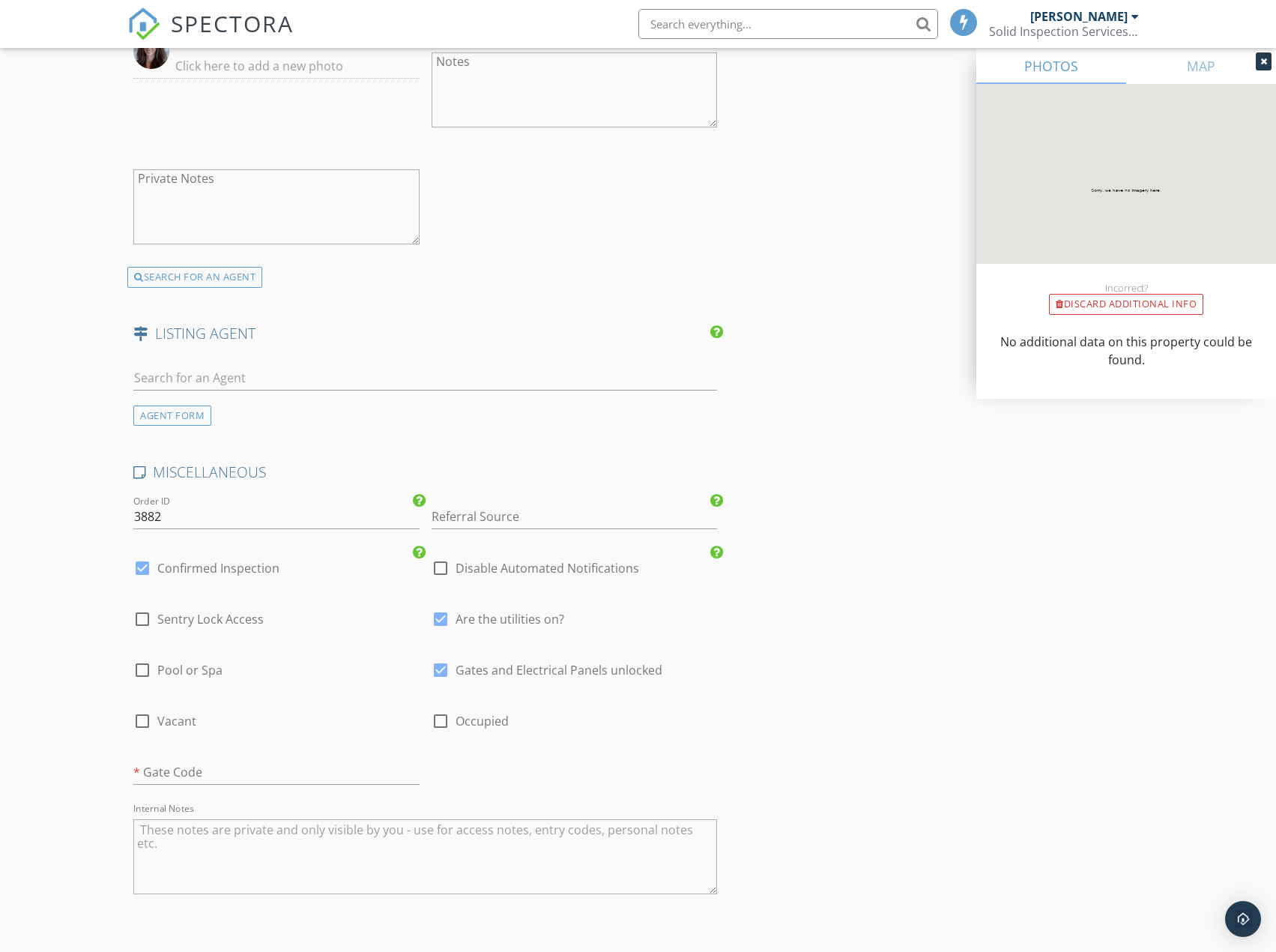
click at [134, 716] on div at bounding box center [142, 720] width 25 height 25
checkbox input "true"
click at [170, 773] on input "text" at bounding box center [276, 772] width 286 height 25
type input "New Build"
click at [183, 838] on textarea "Internal Notes" at bounding box center [425, 856] width 584 height 75
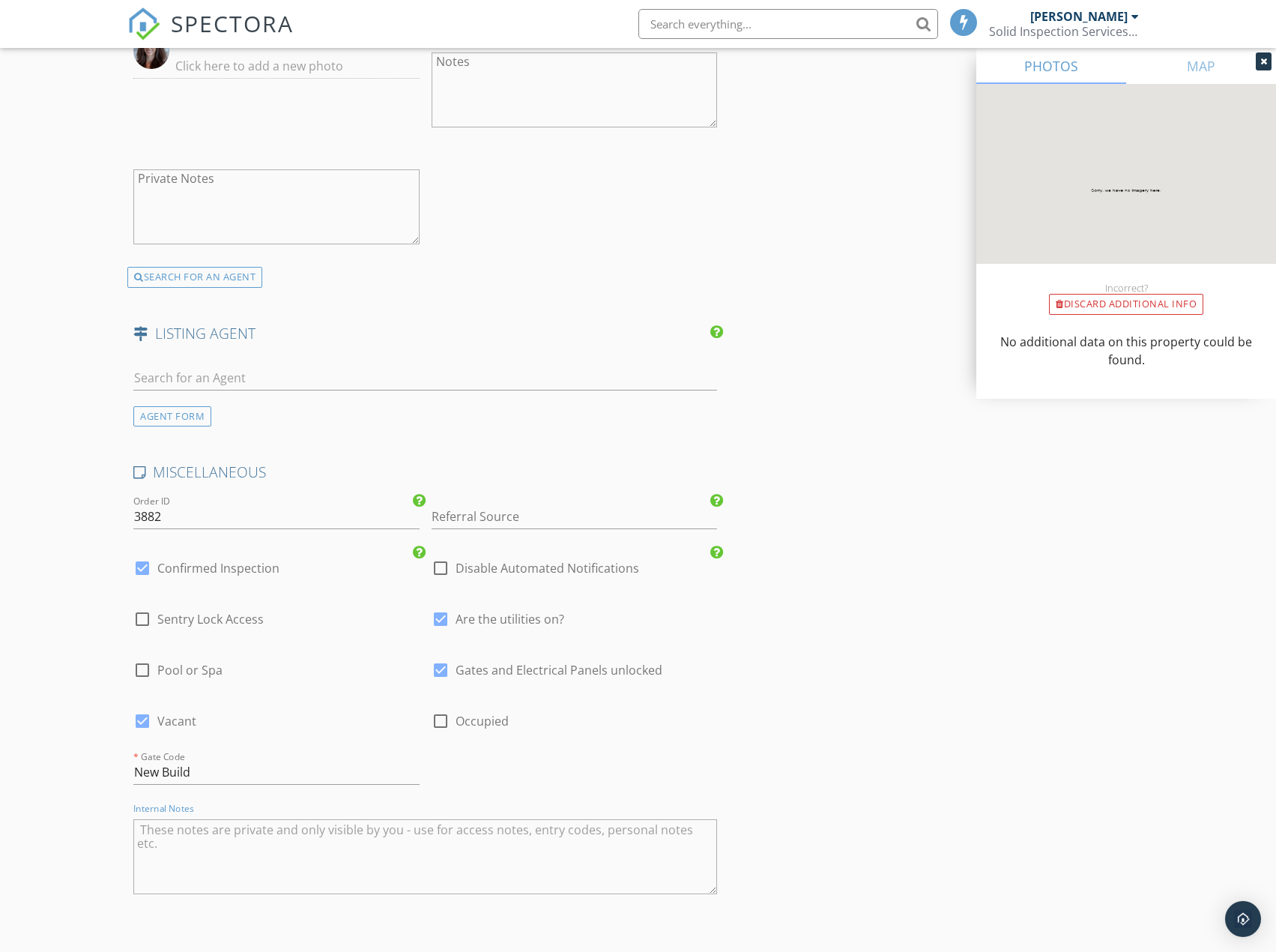
paste textarea "Glenrock toll brothers lot 3"
click at [143, 855] on textarea "Glenrock toll brothers lot 3" at bounding box center [425, 856] width 584 height 75
click at [297, 838] on textarea "Glenrock toll brothers lot 3" at bounding box center [425, 856] width 584 height 75
paste textarea "Mario the super-Super Mario! lol—will unlock the property"
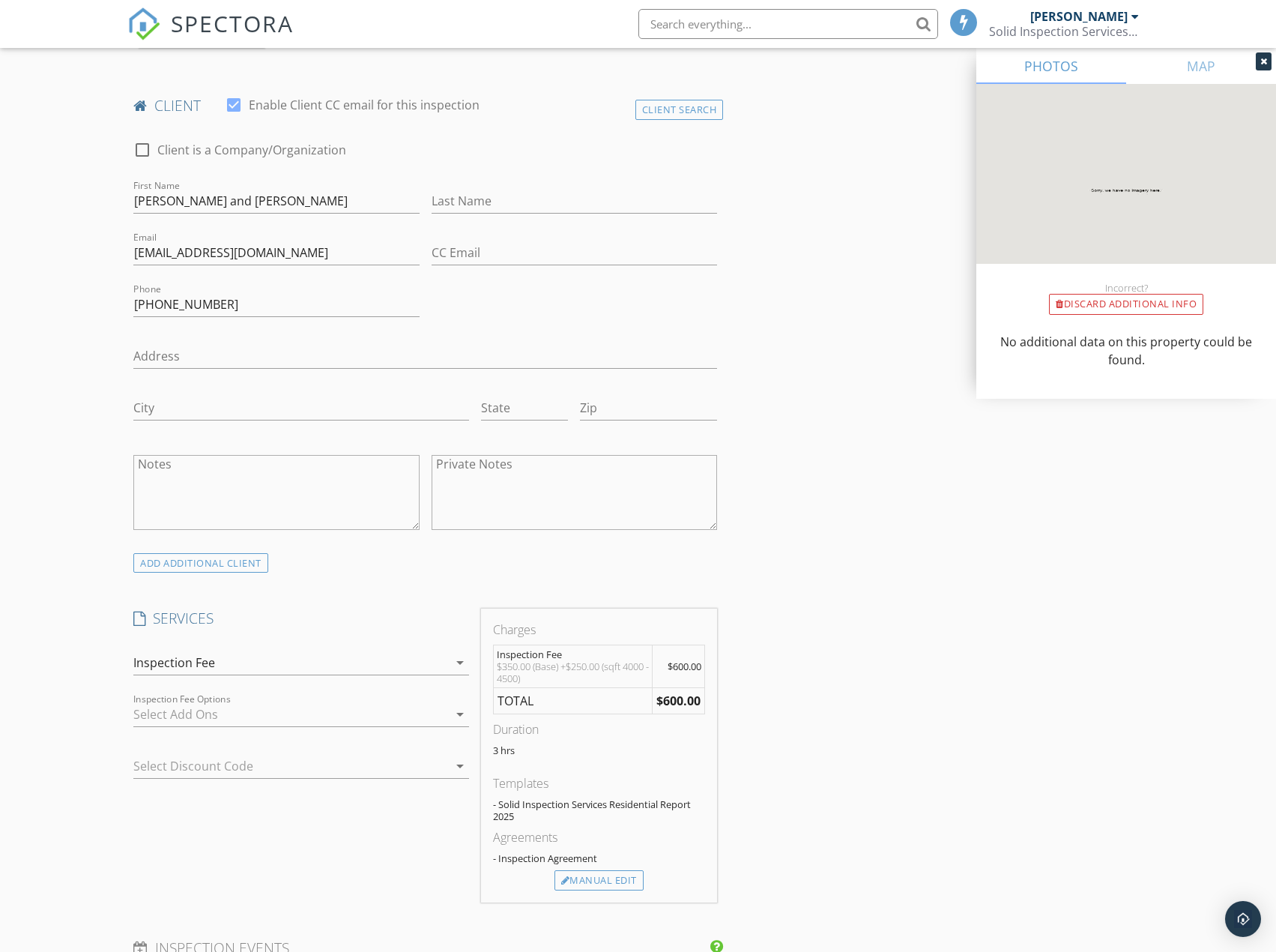
scroll to position [750, 0]
type textarea "Glenrock toll brothers lot 3 Mario the super-Super Mario! lol—will unlock the p…"
click at [1217, 60] on link "MAP" at bounding box center [1201, 65] width 150 height 36
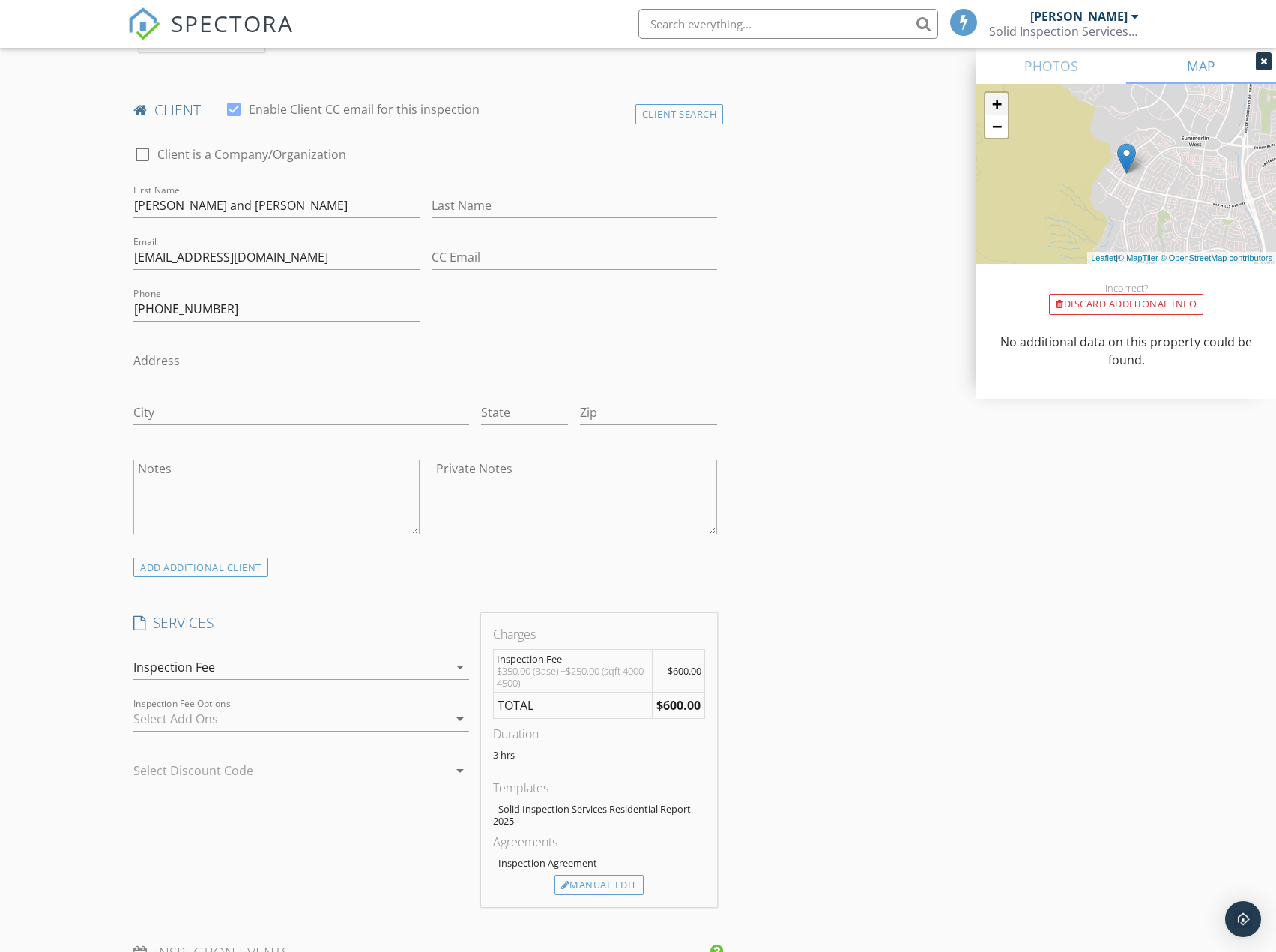
click at [995, 103] on link "+" at bounding box center [997, 104] width 22 height 22
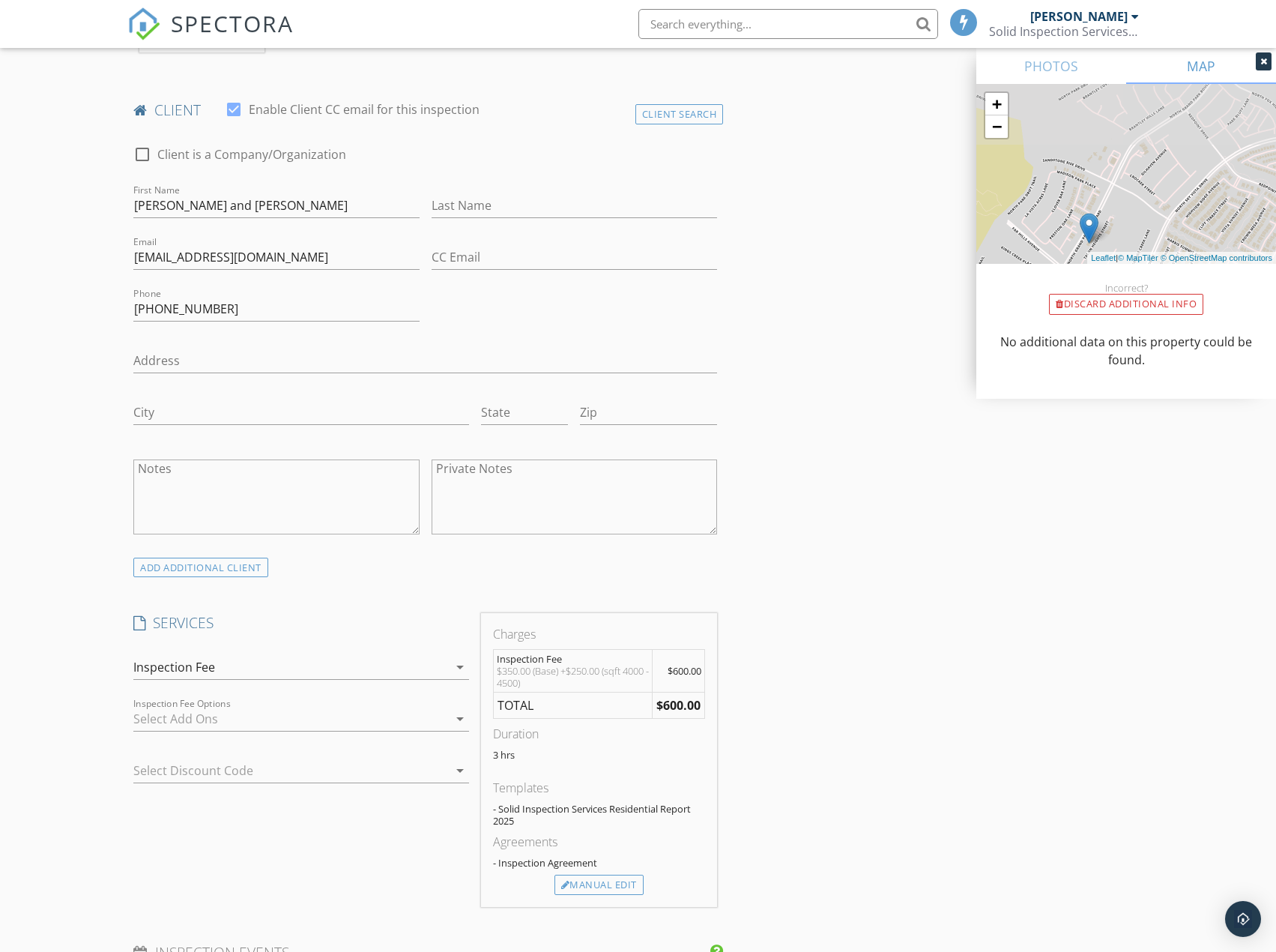
drag, startPoint x: 1203, startPoint y: 146, endPoint x: 1160, endPoint y: 215, distance: 81.3
click at [1161, 216] on div "+ − Leaflet | © MapTiler © OpenStreetMap contributors" at bounding box center [1126, 173] width 300 height 180
click at [991, 132] on link "−" at bounding box center [997, 127] width 22 height 22
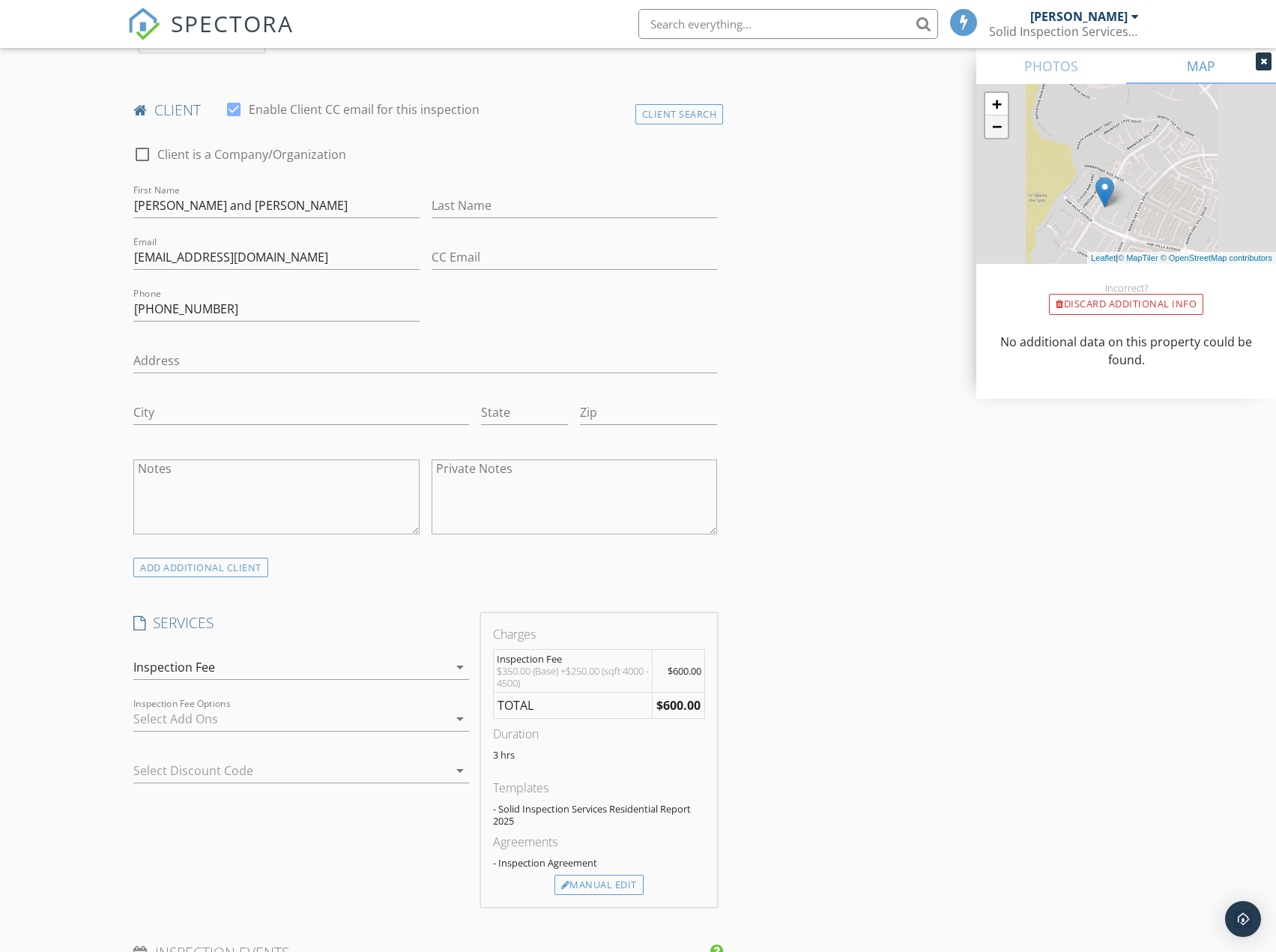
click at [991, 132] on link "−" at bounding box center [997, 127] width 22 height 22
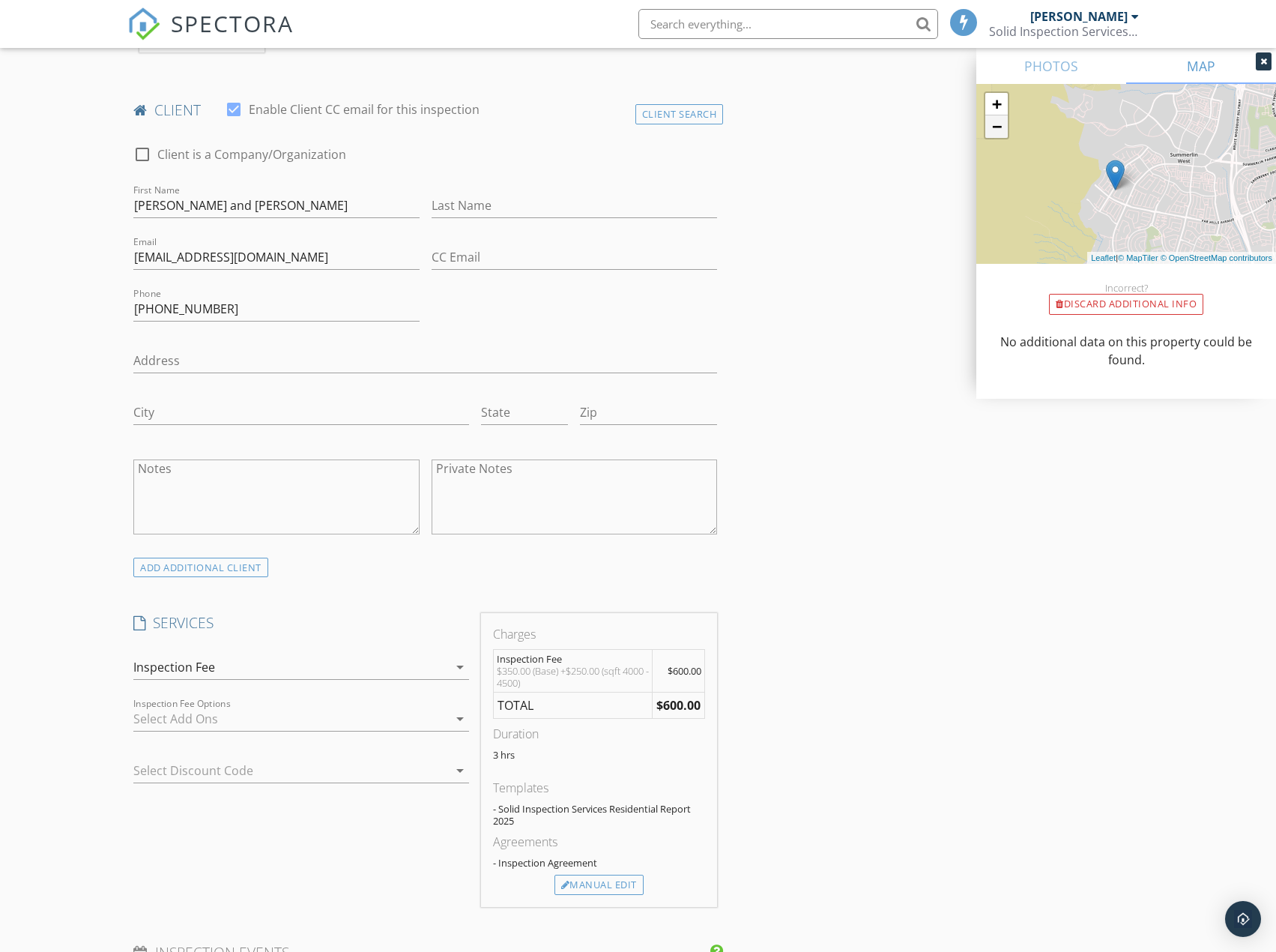
click at [991, 132] on link "−" at bounding box center [997, 127] width 22 height 22
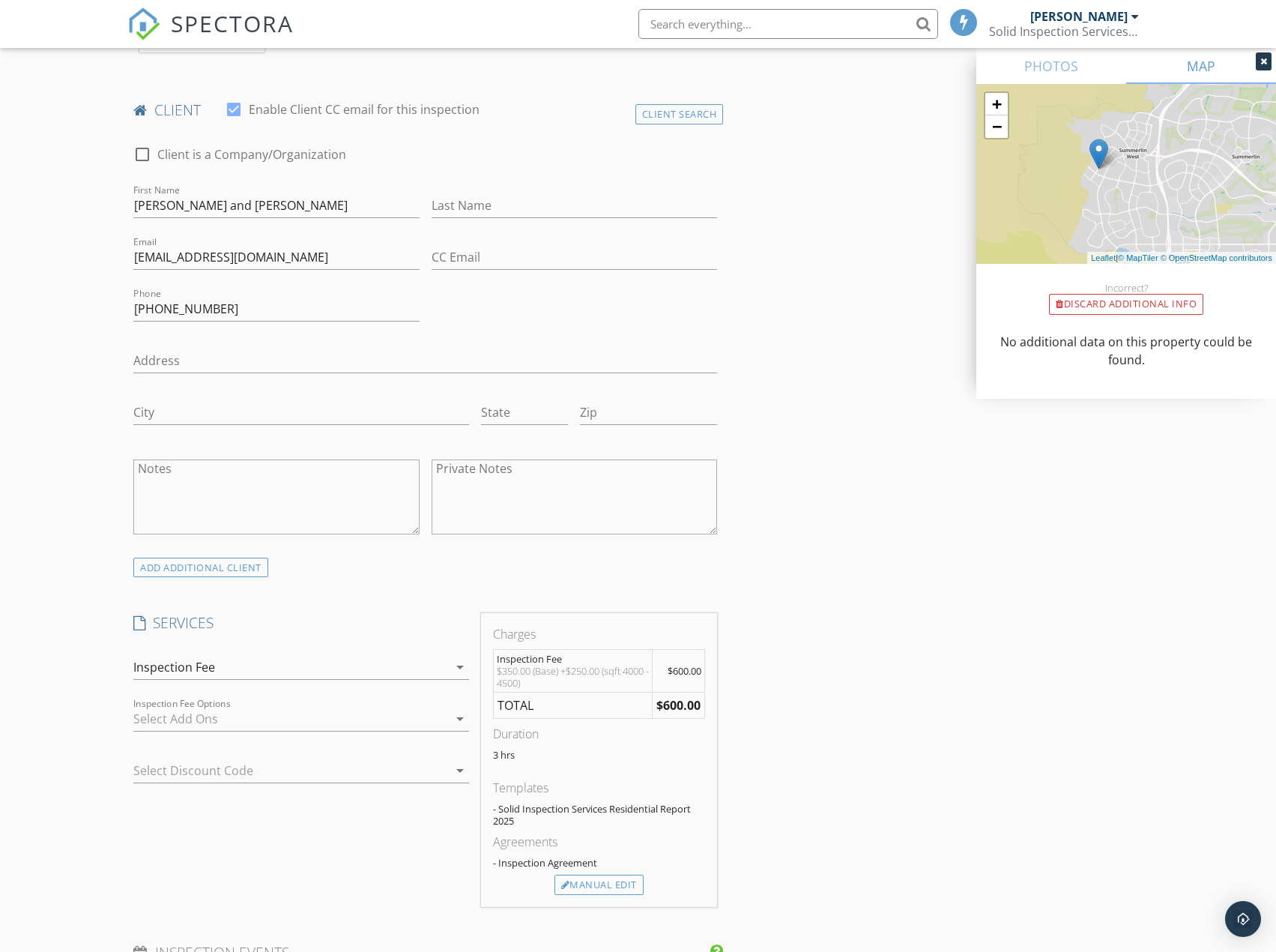
drag, startPoint x: 1182, startPoint y: 192, endPoint x: 1158, endPoint y: 180, distance: 26.8
click at [1158, 180] on div "+ − Leaflet | © MapTiler © OpenStreetMap contributors" at bounding box center [1126, 173] width 300 height 180
click at [997, 102] on link "+" at bounding box center [997, 104] width 22 height 22
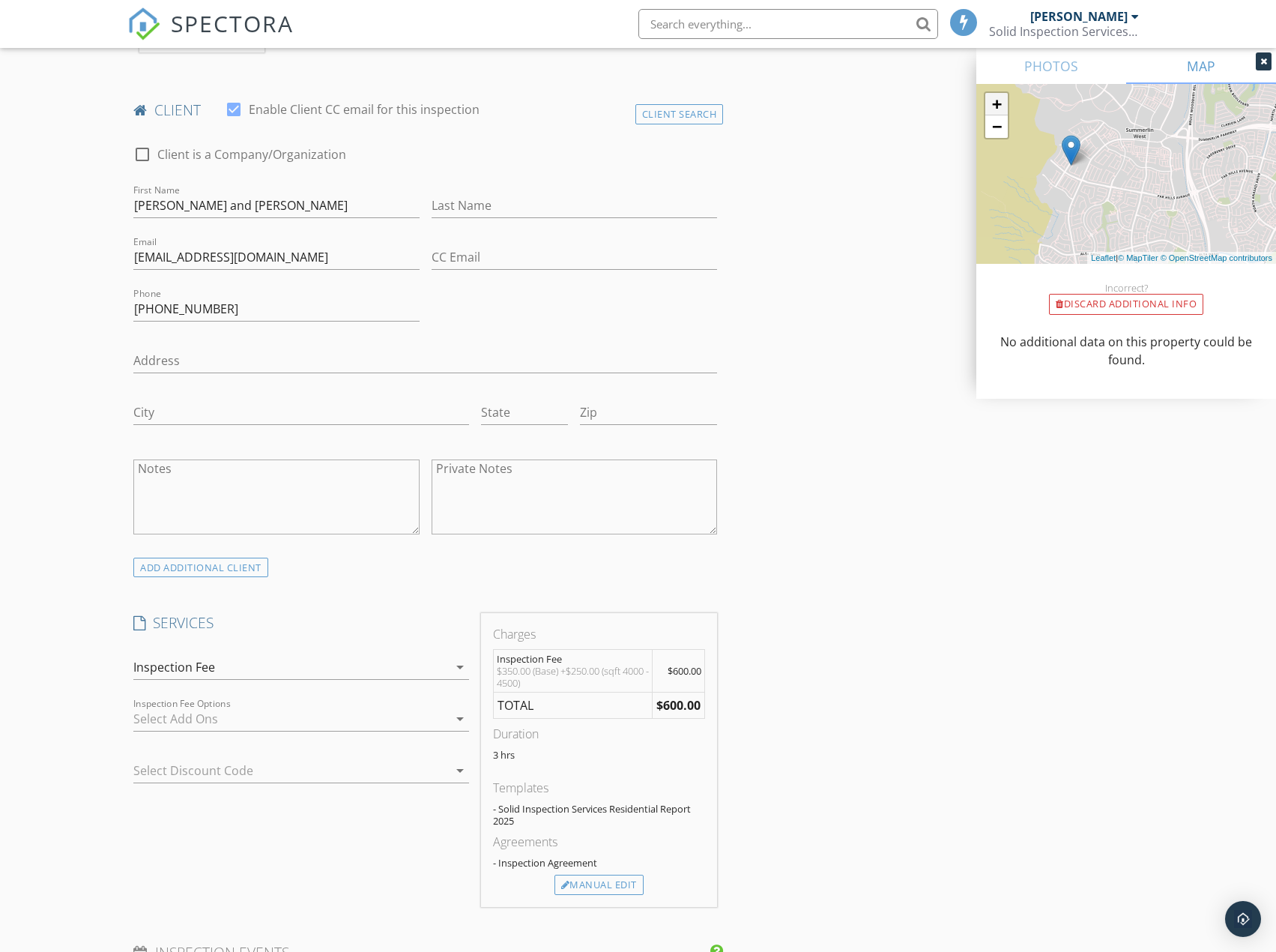
click at [995, 102] on link "+" at bounding box center [997, 104] width 22 height 22
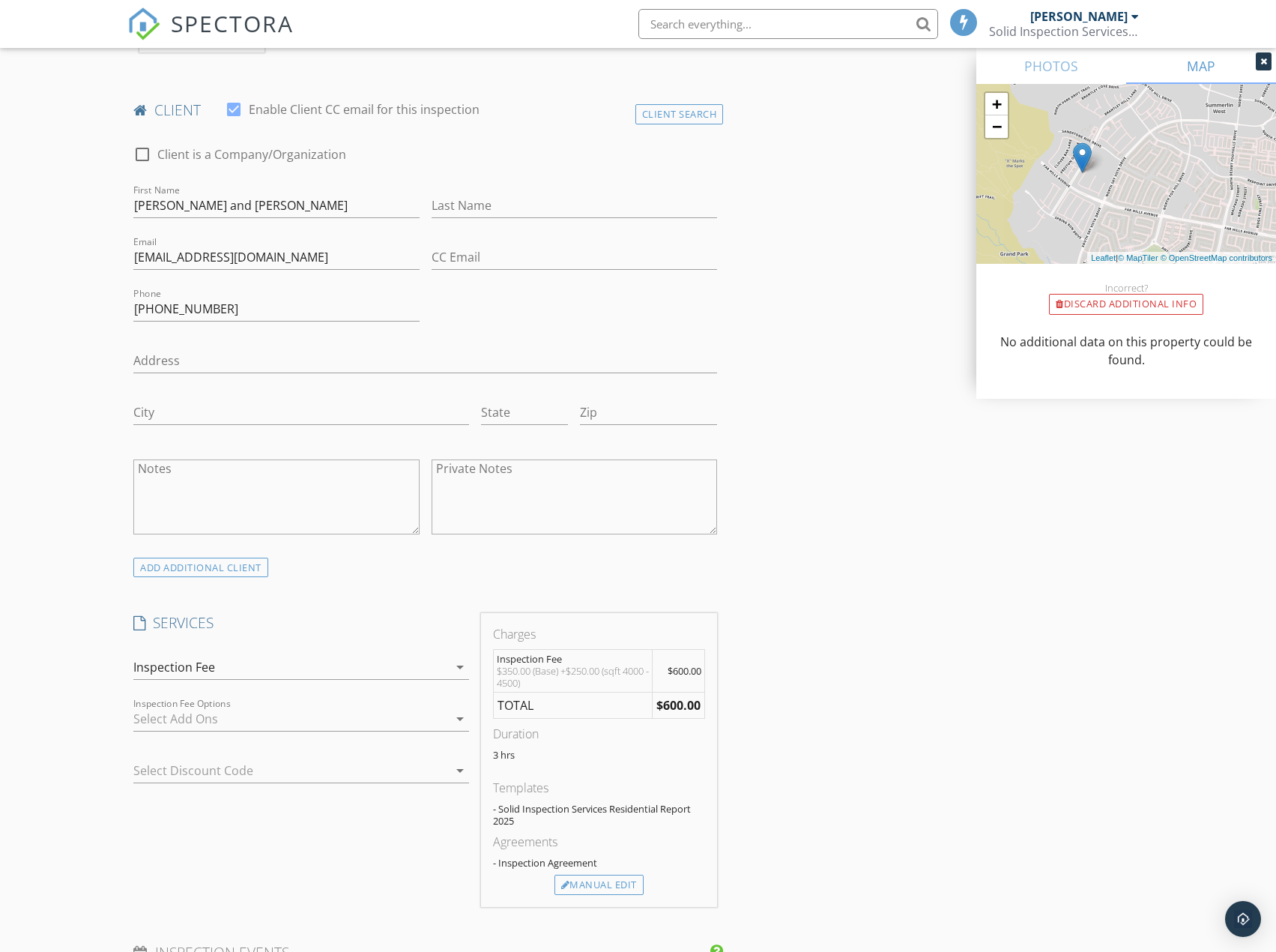
drag, startPoint x: 1039, startPoint y: 196, endPoint x: 1107, endPoint y: 211, distance: 69.6
click at [1107, 211] on div "+ − Leaflet | © MapTiler © OpenStreetMap contributors" at bounding box center [1126, 173] width 300 height 180
click at [1001, 103] on link "+" at bounding box center [997, 104] width 22 height 22
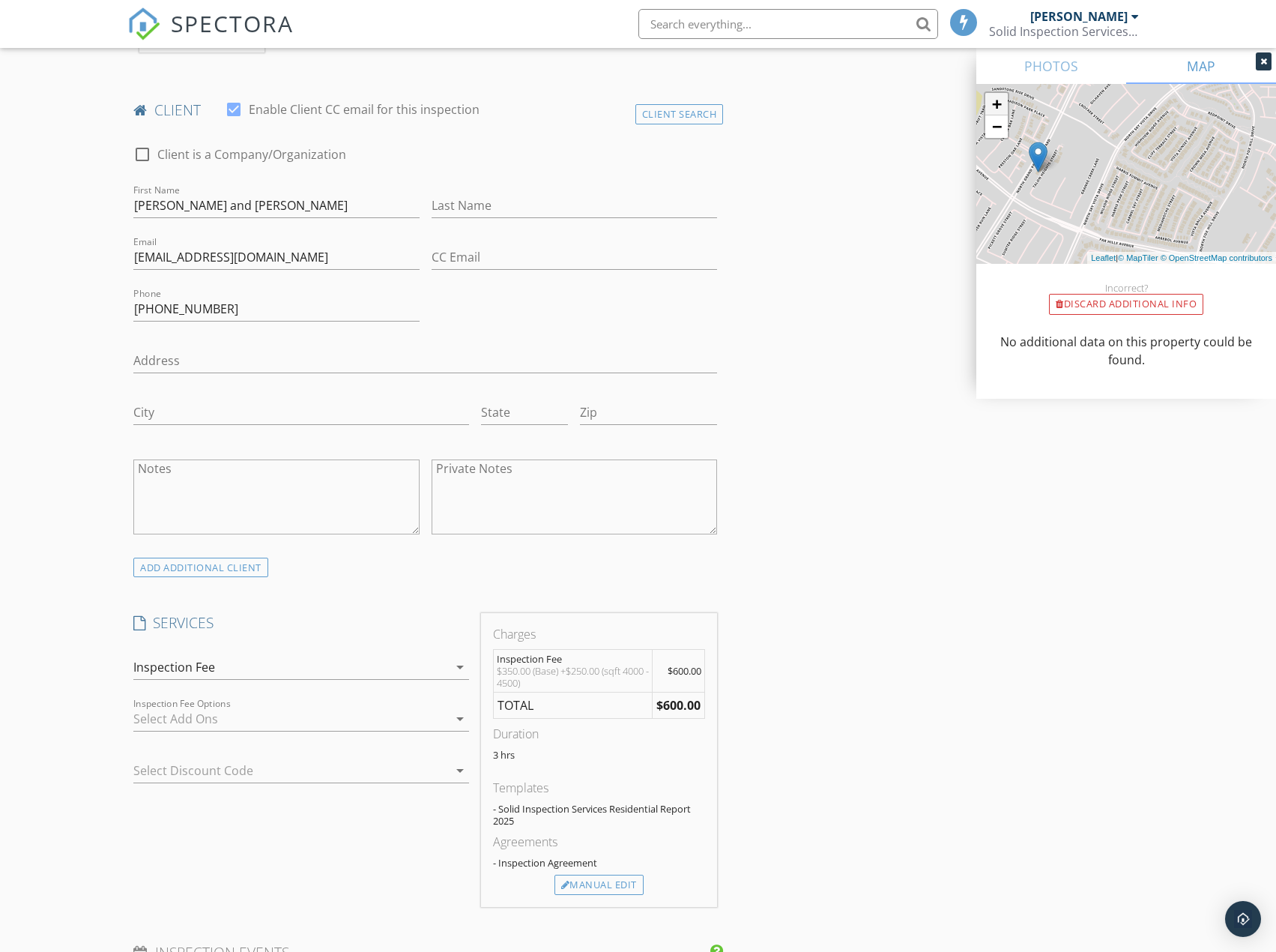
click at [1001, 103] on link "+" at bounding box center [997, 104] width 22 height 22
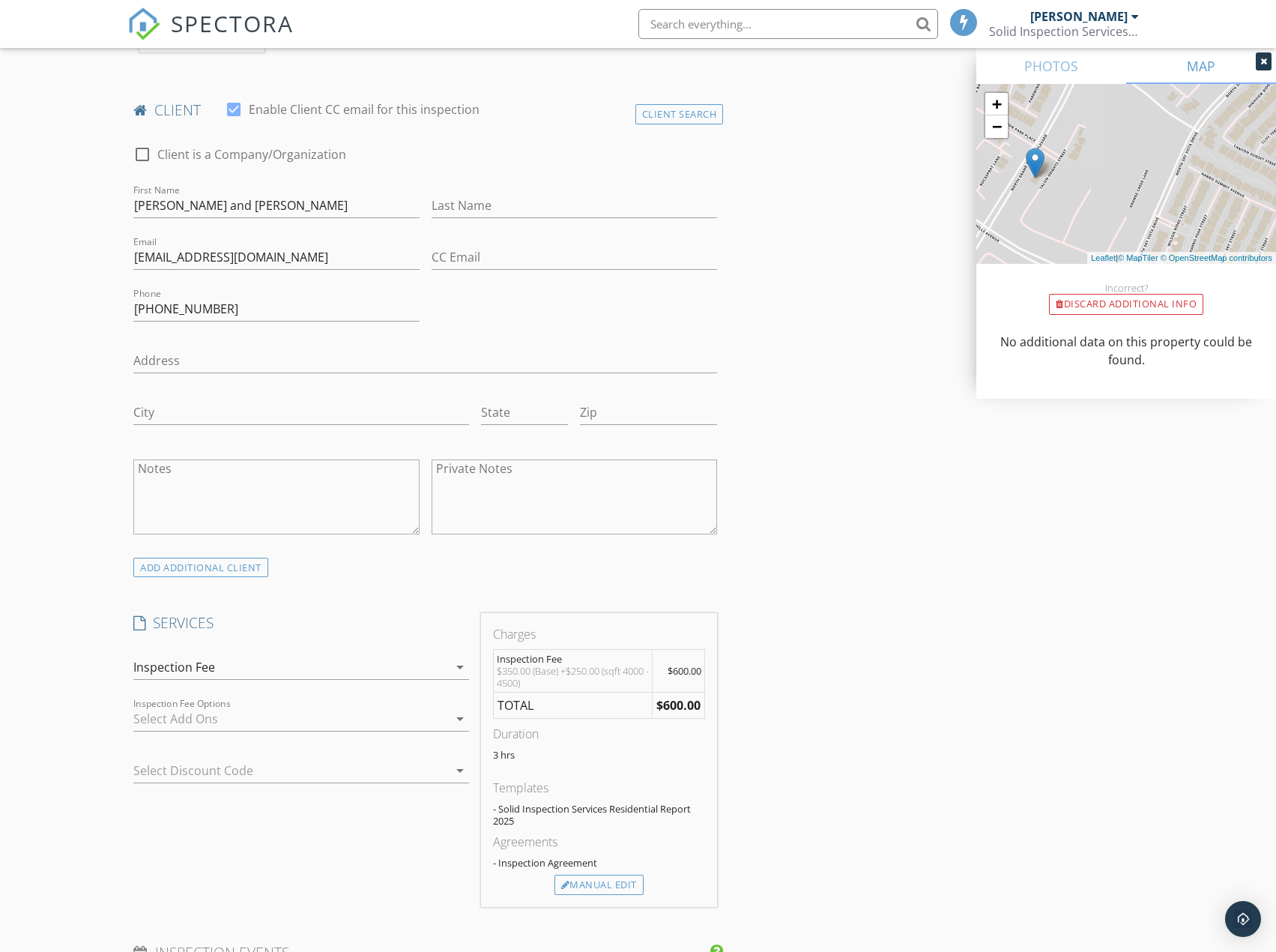
drag, startPoint x: 1078, startPoint y: 163, endPoint x: 1161, endPoint y: 170, distance: 83.3
click at [1161, 170] on div "+ − Leaflet | © MapTiler © OpenStreetMap contributors" at bounding box center [1126, 173] width 300 height 180
click at [997, 100] on link "+" at bounding box center [997, 104] width 22 height 22
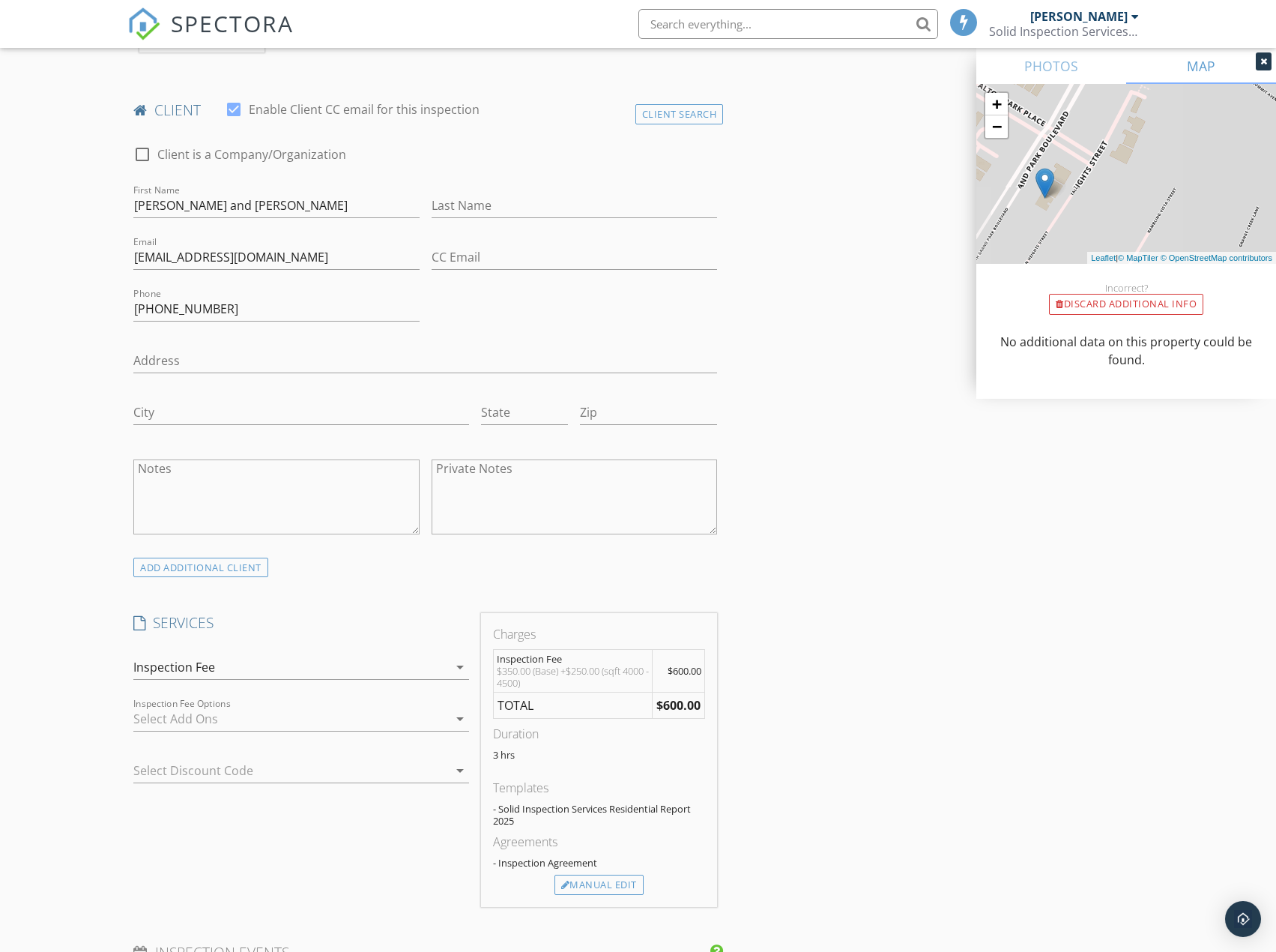
drag, startPoint x: 1091, startPoint y: 154, endPoint x: 1193, endPoint y: 170, distance: 103.2
click at [1193, 170] on div "+ − Leaflet | © MapTiler © OpenStreetMap contributors" at bounding box center [1126, 173] width 300 height 180
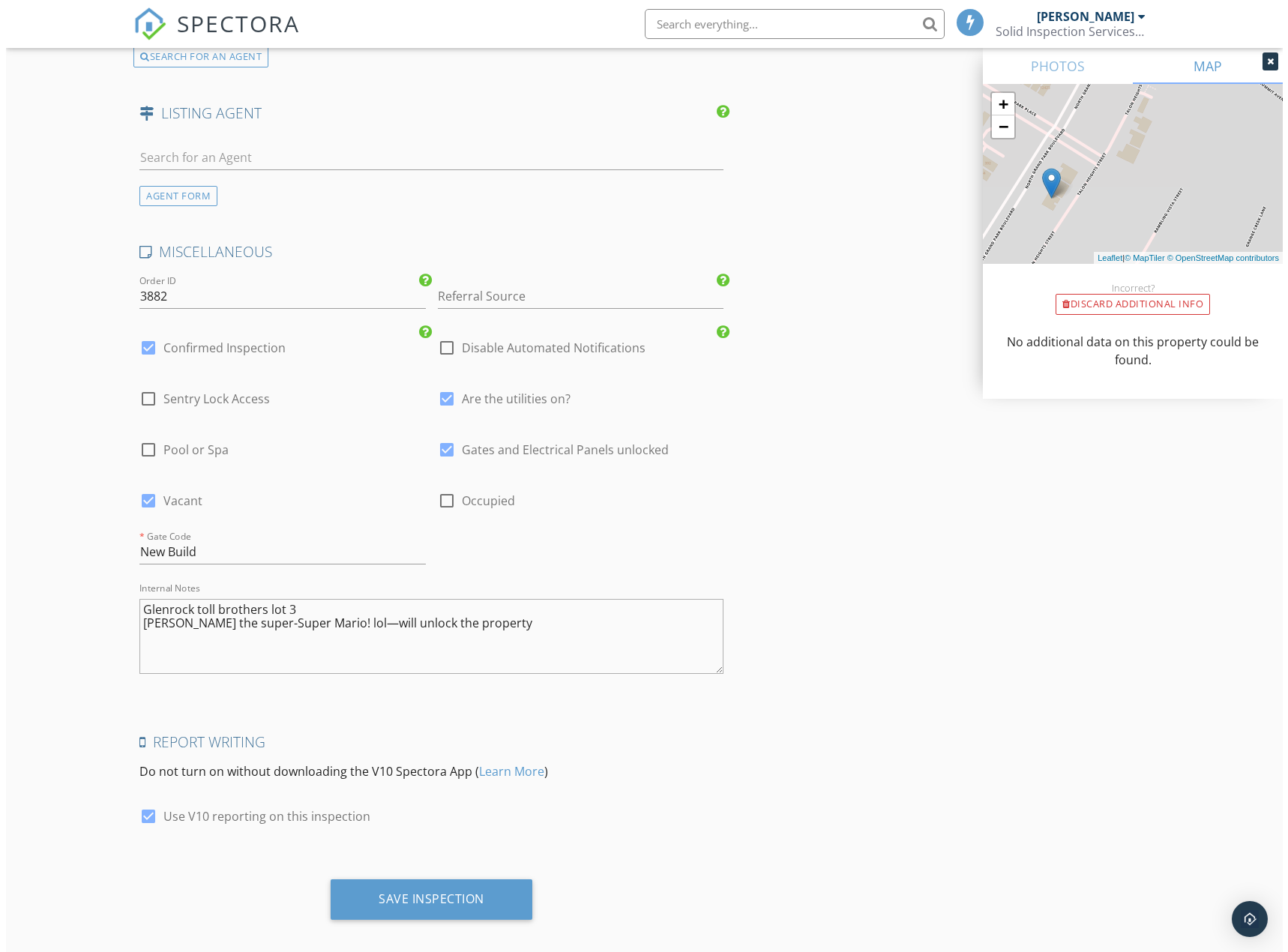
scroll to position [2483, 0]
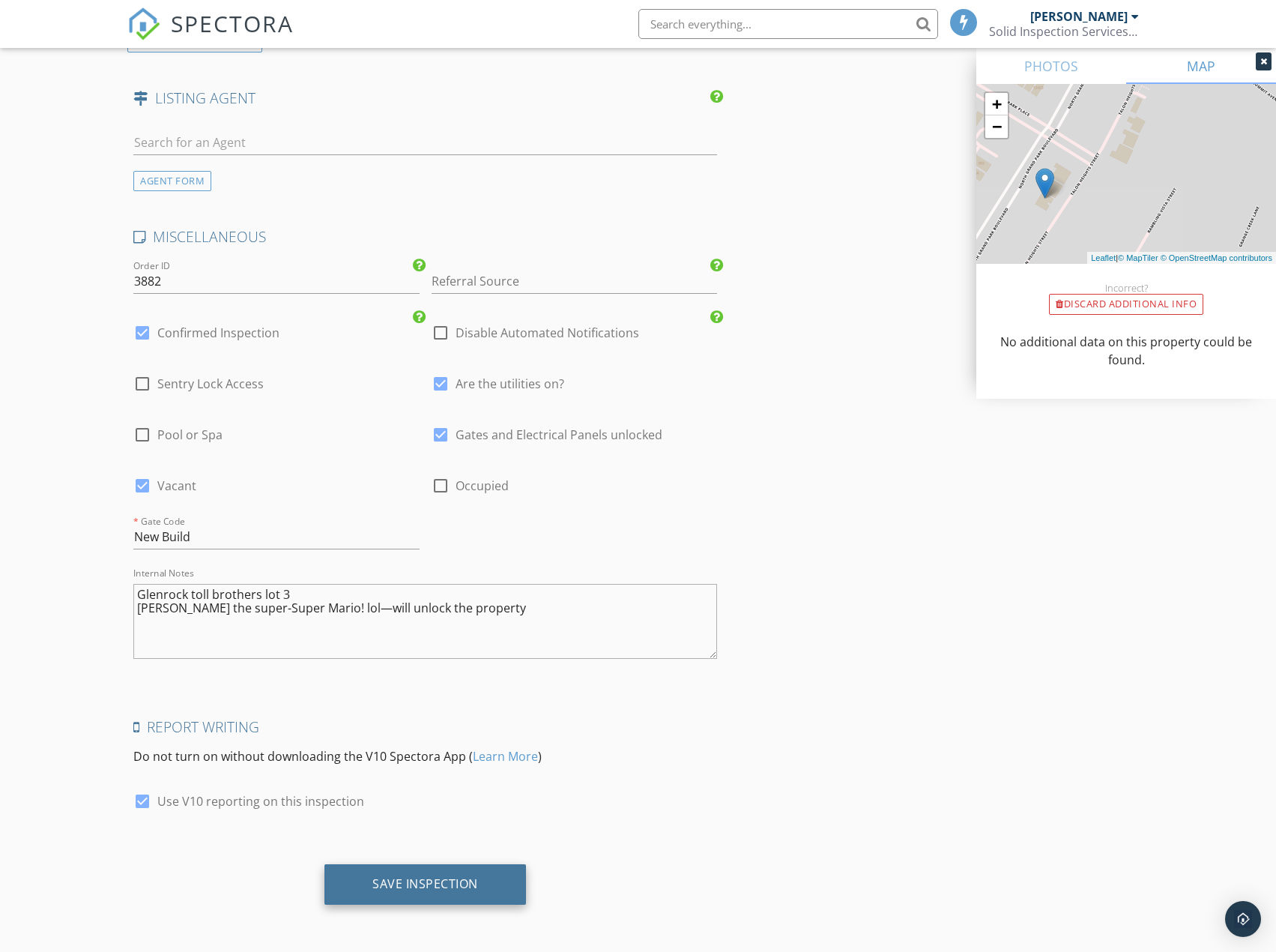
click at [418, 889] on div "Save Inspection" at bounding box center [425, 884] width 105 height 15
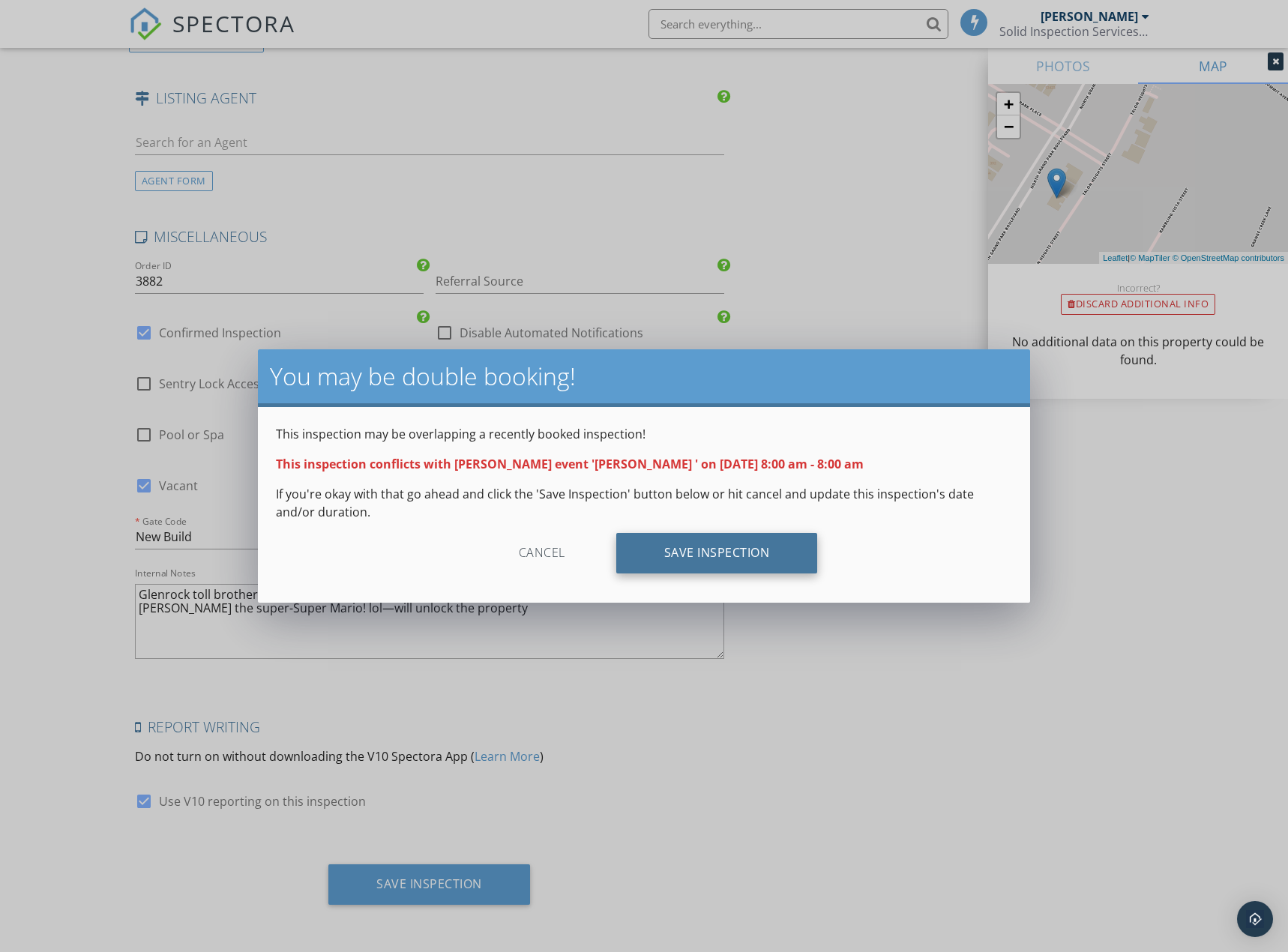
click at [689, 551] on div "Save Inspection" at bounding box center [717, 552] width 201 height 40
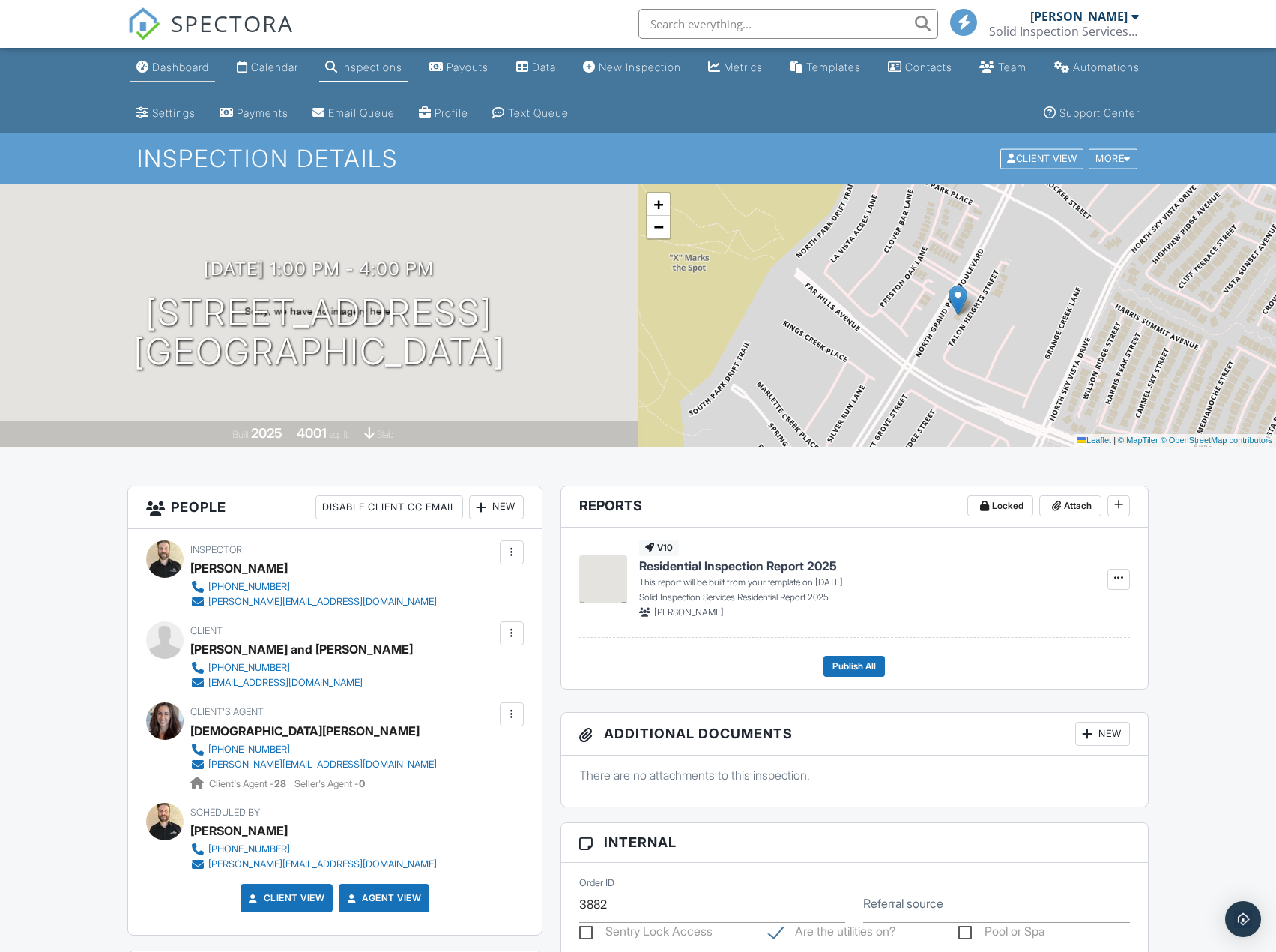
click at [183, 65] on div "Dashboard" at bounding box center [180, 67] width 57 height 13
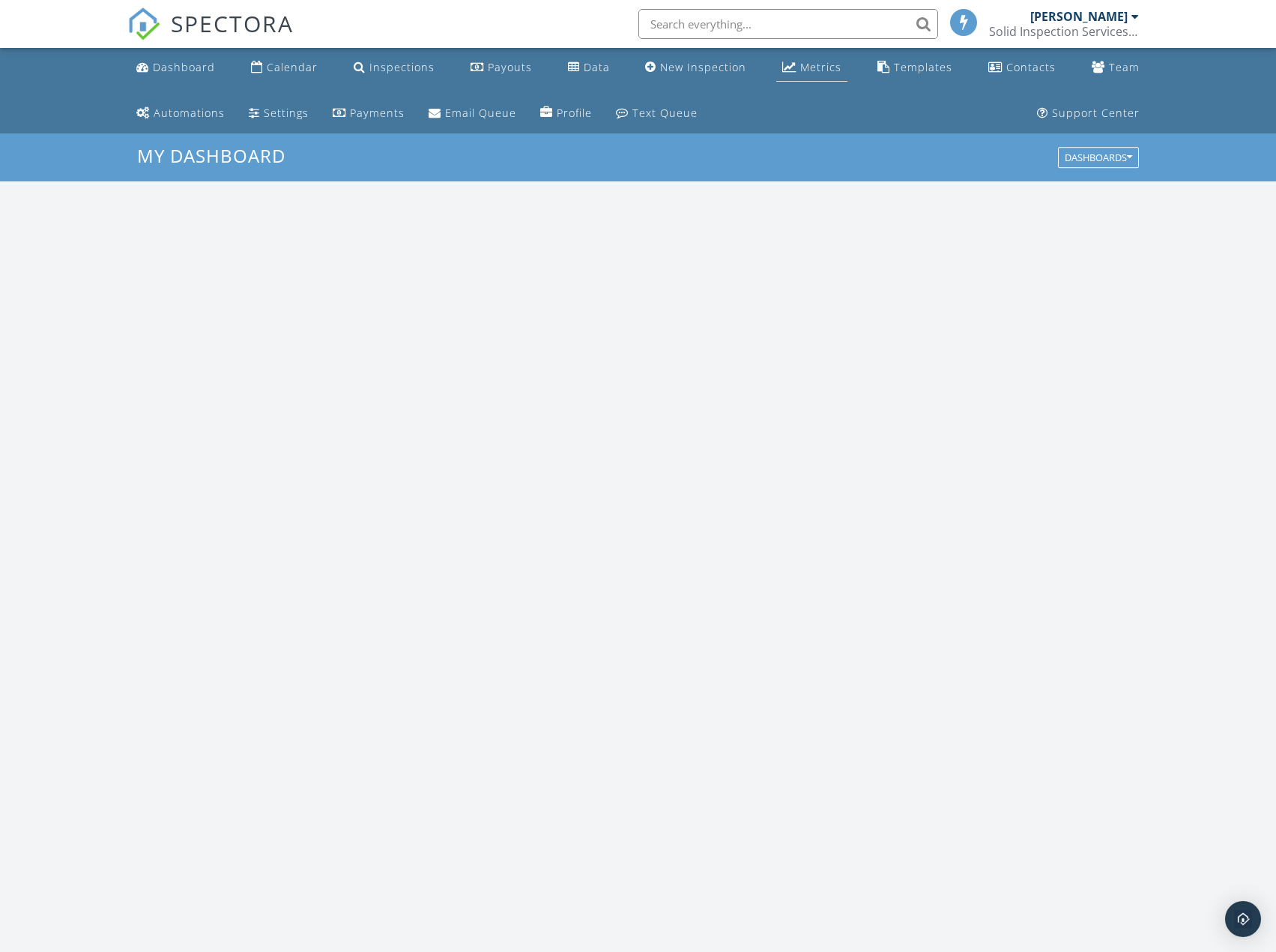
scroll to position [1387, 1299]
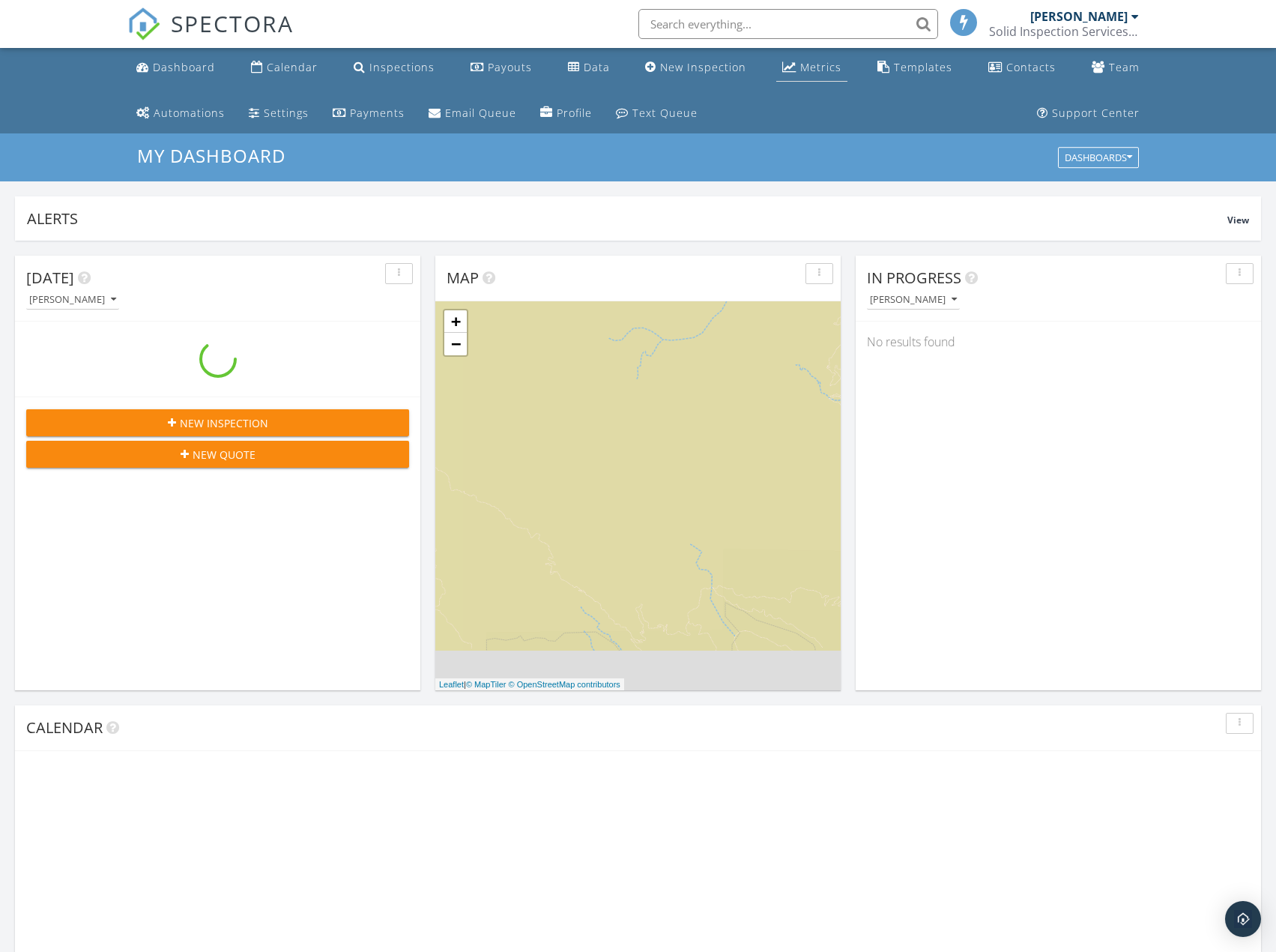
click at [800, 74] on div "Metrics" at bounding box center [821, 66] width 41 height 14
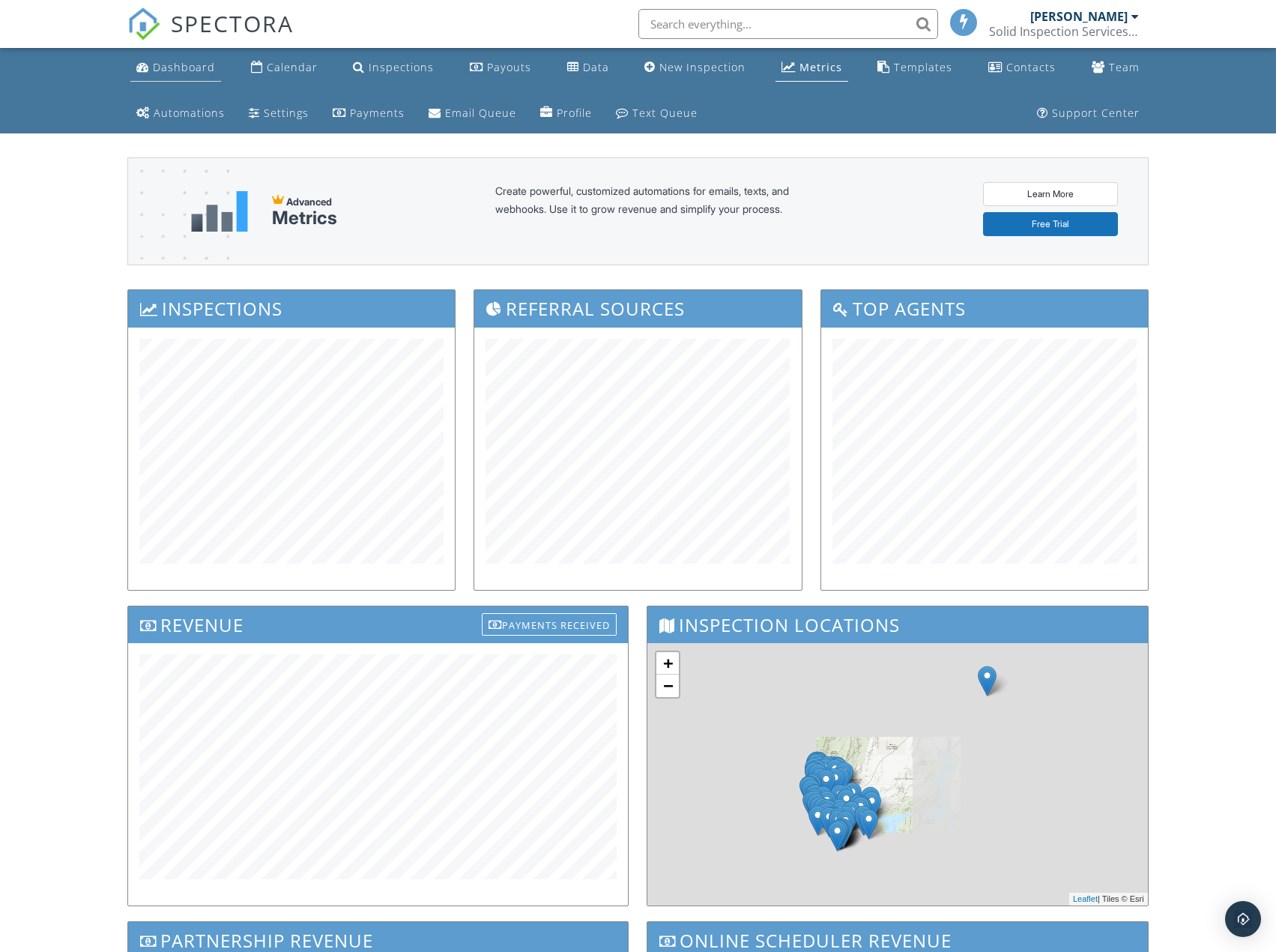
click at [183, 67] on div "Dashboard" at bounding box center [183, 66] width 62 height 14
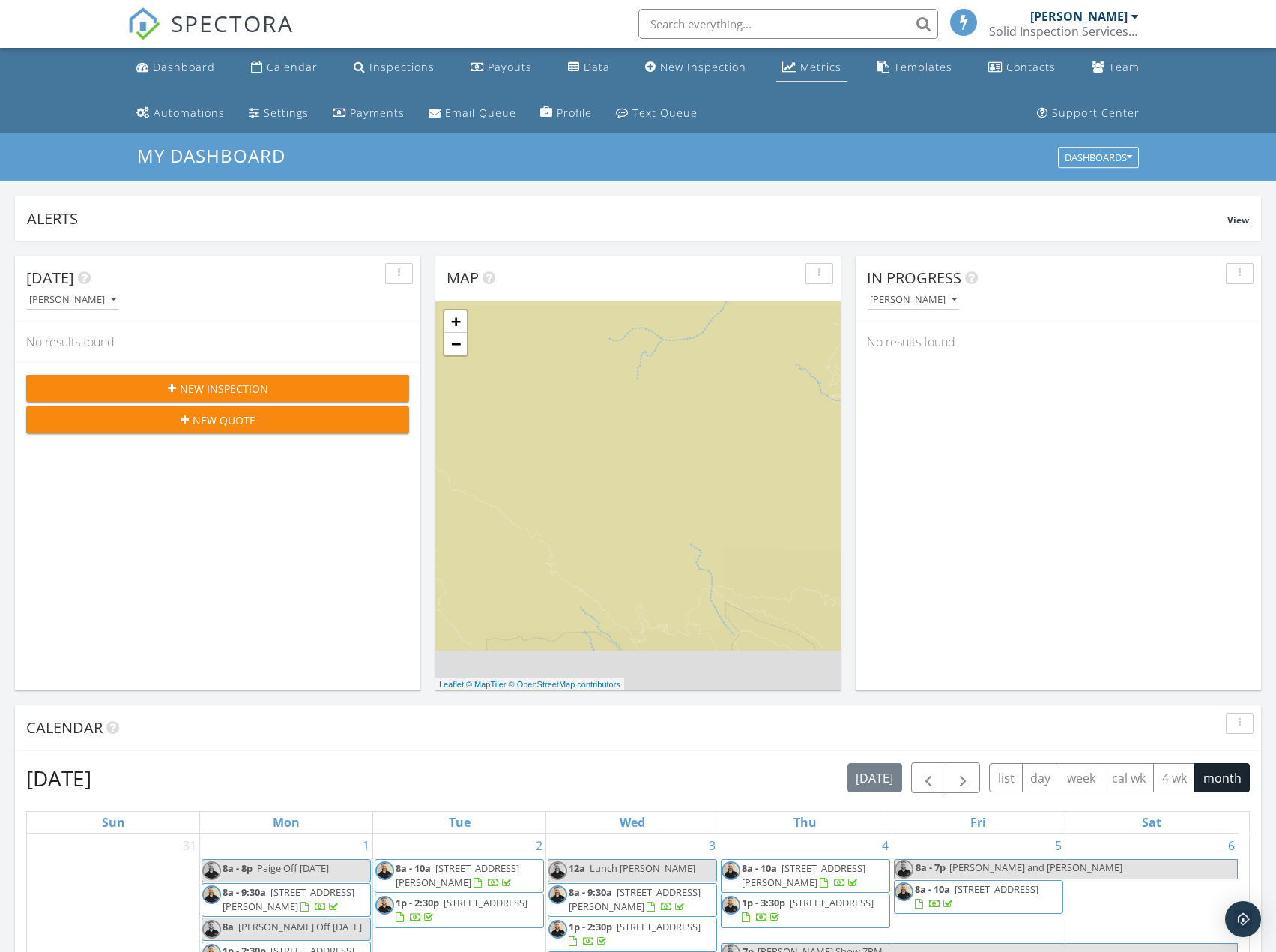
click at [800, 61] on div "Metrics" at bounding box center [821, 66] width 41 height 14
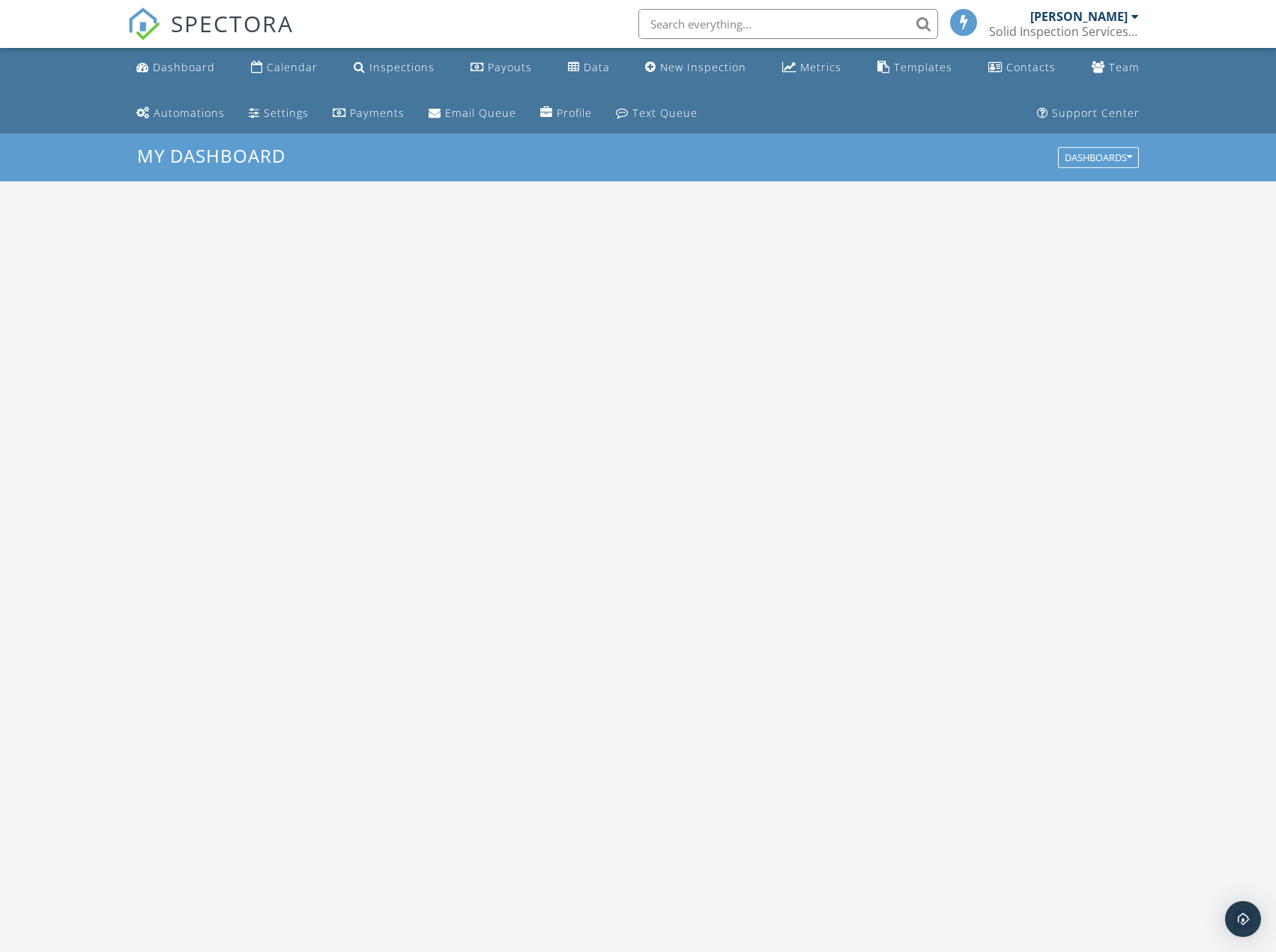
scroll to position [1387, 1299]
